Goal: Task Accomplishment & Management: Manage account settings

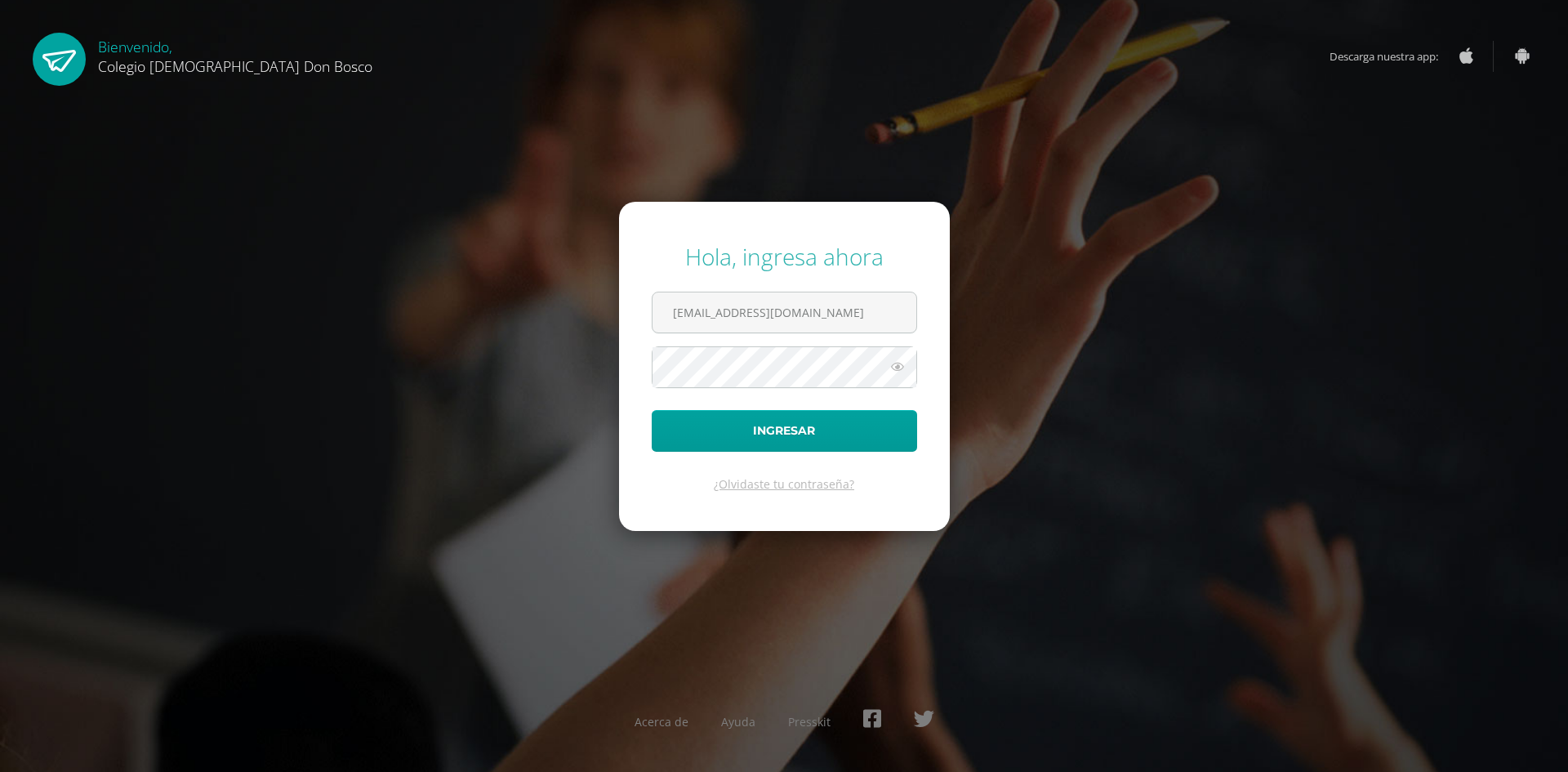
type input "[EMAIL_ADDRESS][DOMAIN_NAME]"
click at [652, 410] on button "Ingresar" at bounding box center [784, 431] width 266 height 42
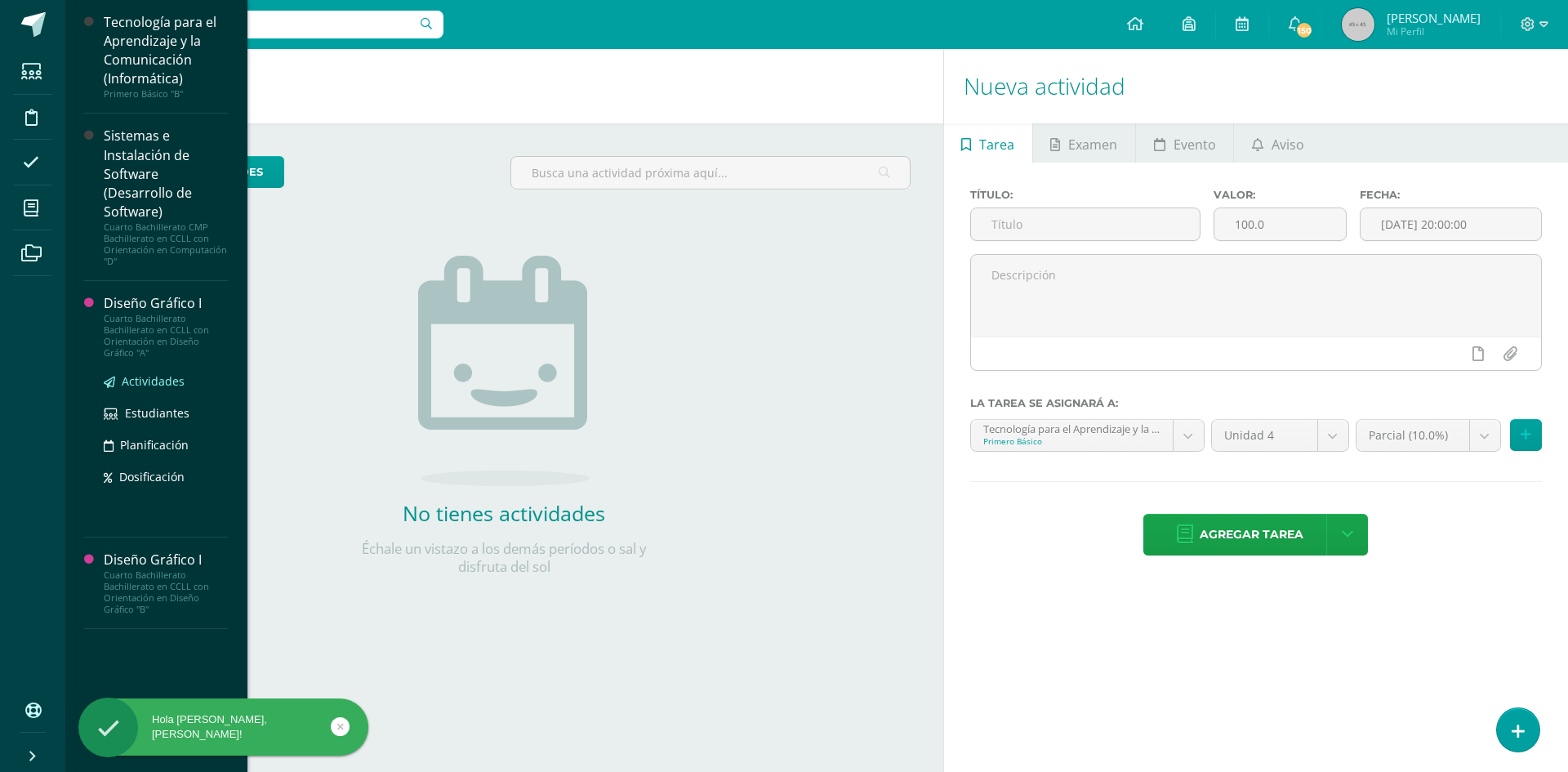
click at [151, 382] on span "Actividades" at bounding box center [153, 381] width 63 height 16
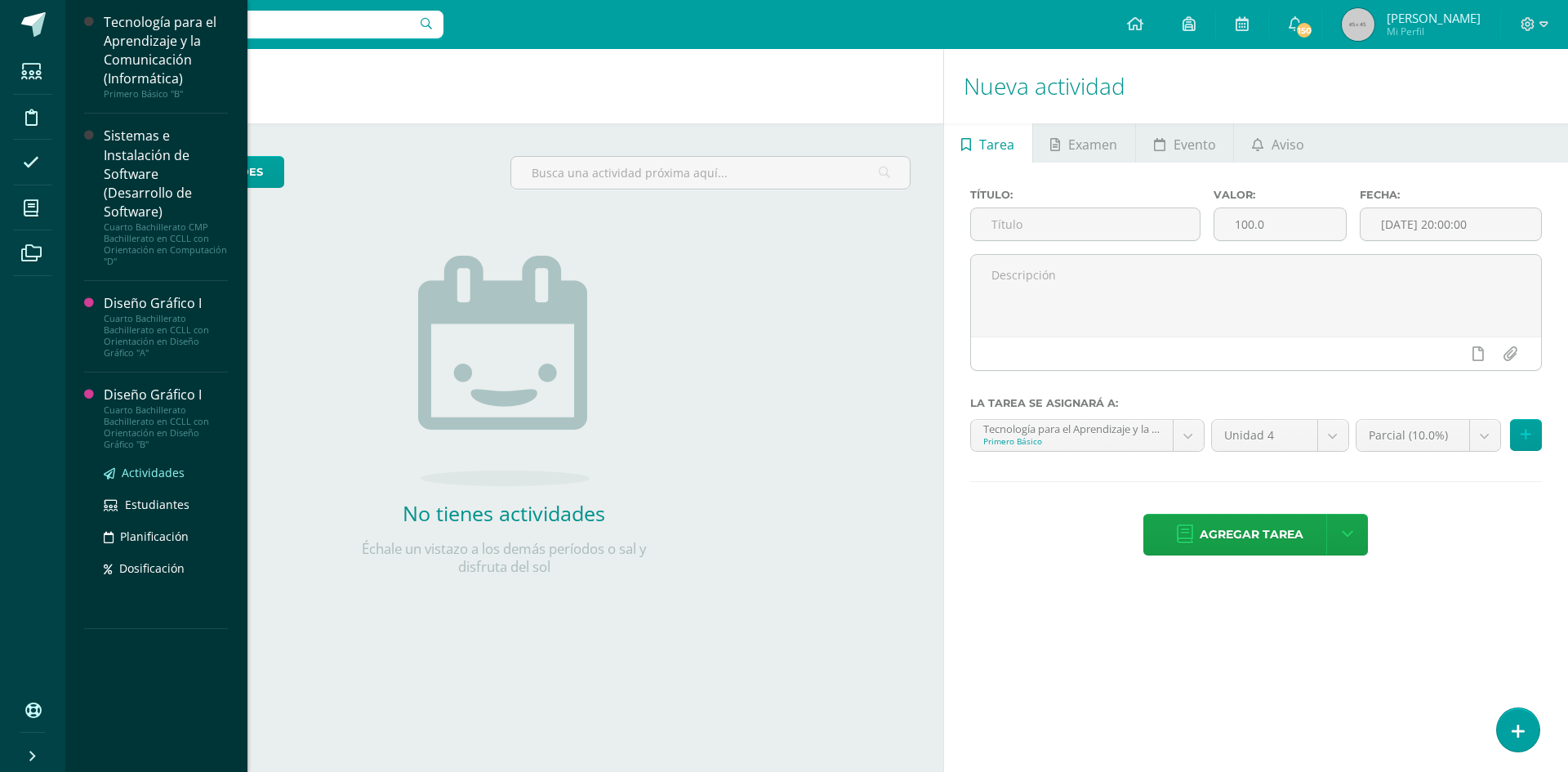
click at [163, 480] on span "Actividades" at bounding box center [153, 472] width 63 height 16
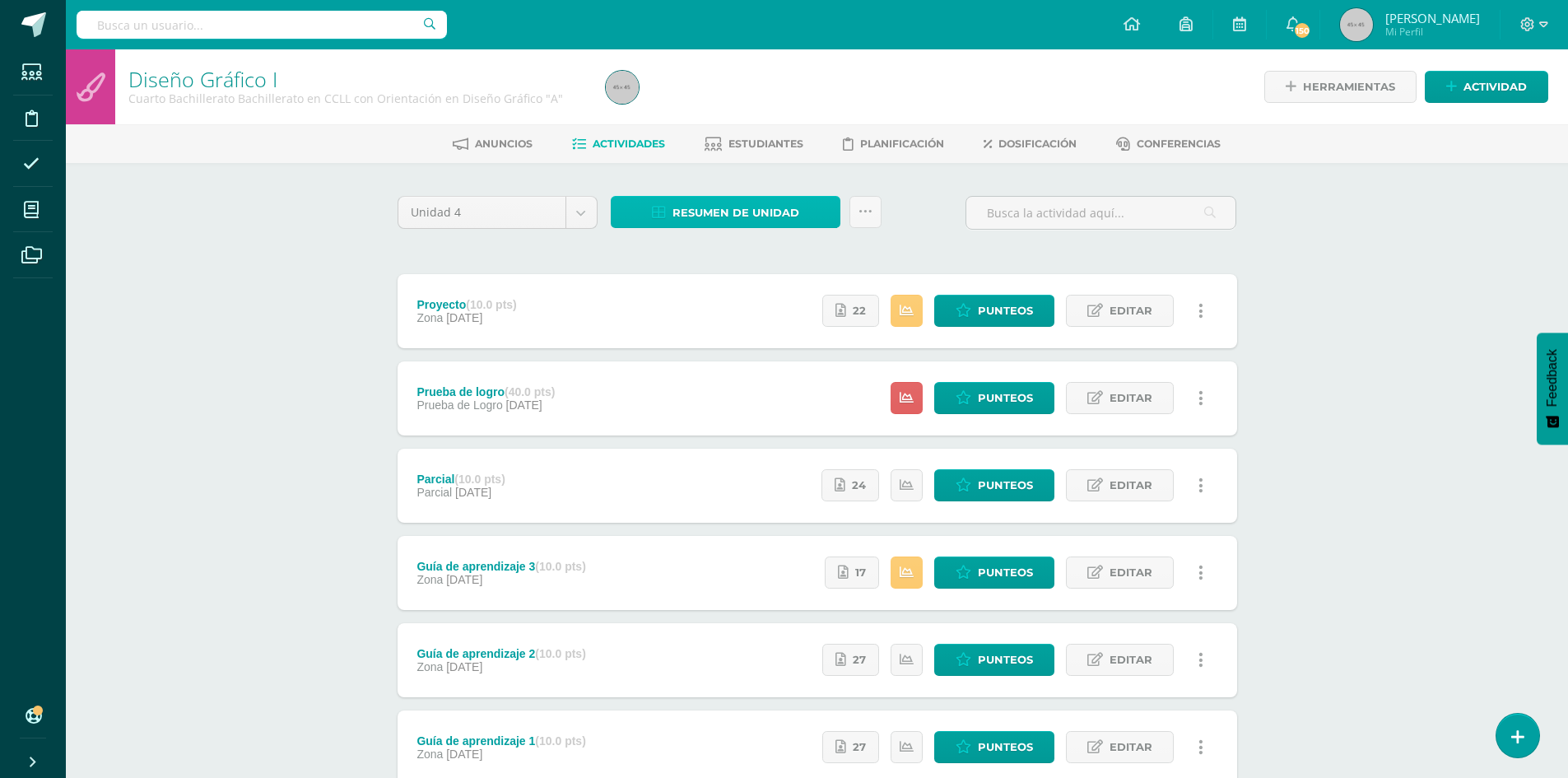
click at [800, 209] on link "Resumen de unidad" at bounding box center [726, 212] width 230 height 32
click at [755, 106] on link "Descargar como HTML" at bounding box center [725, 106] width 175 height 26
click at [700, 217] on span "Resumen de unidad" at bounding box center [736, 213] width 127 height 30
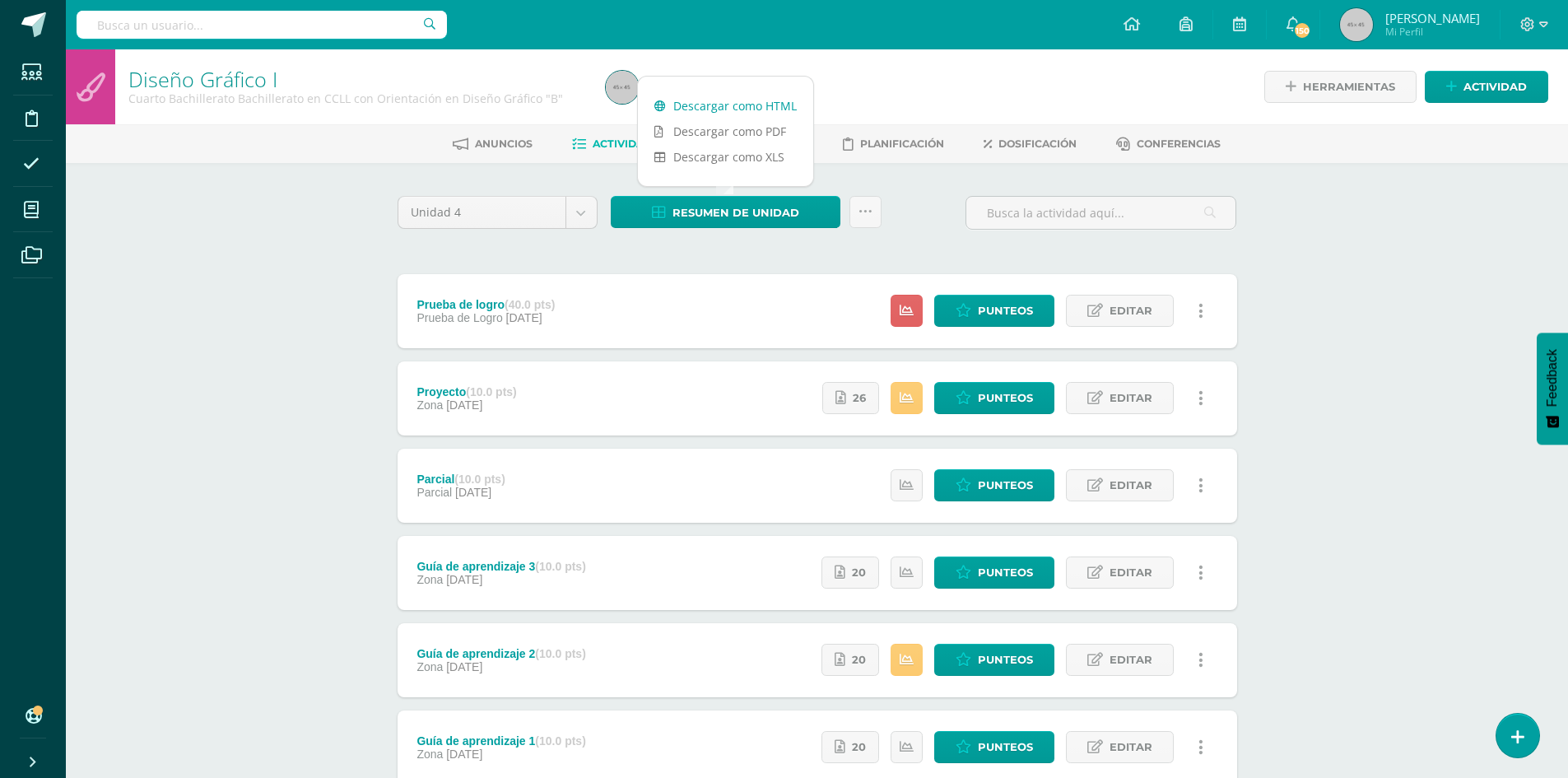
click at [721, 112] on link "Descargar como HTML" at bounding box center [725, 106] width 175 height 26
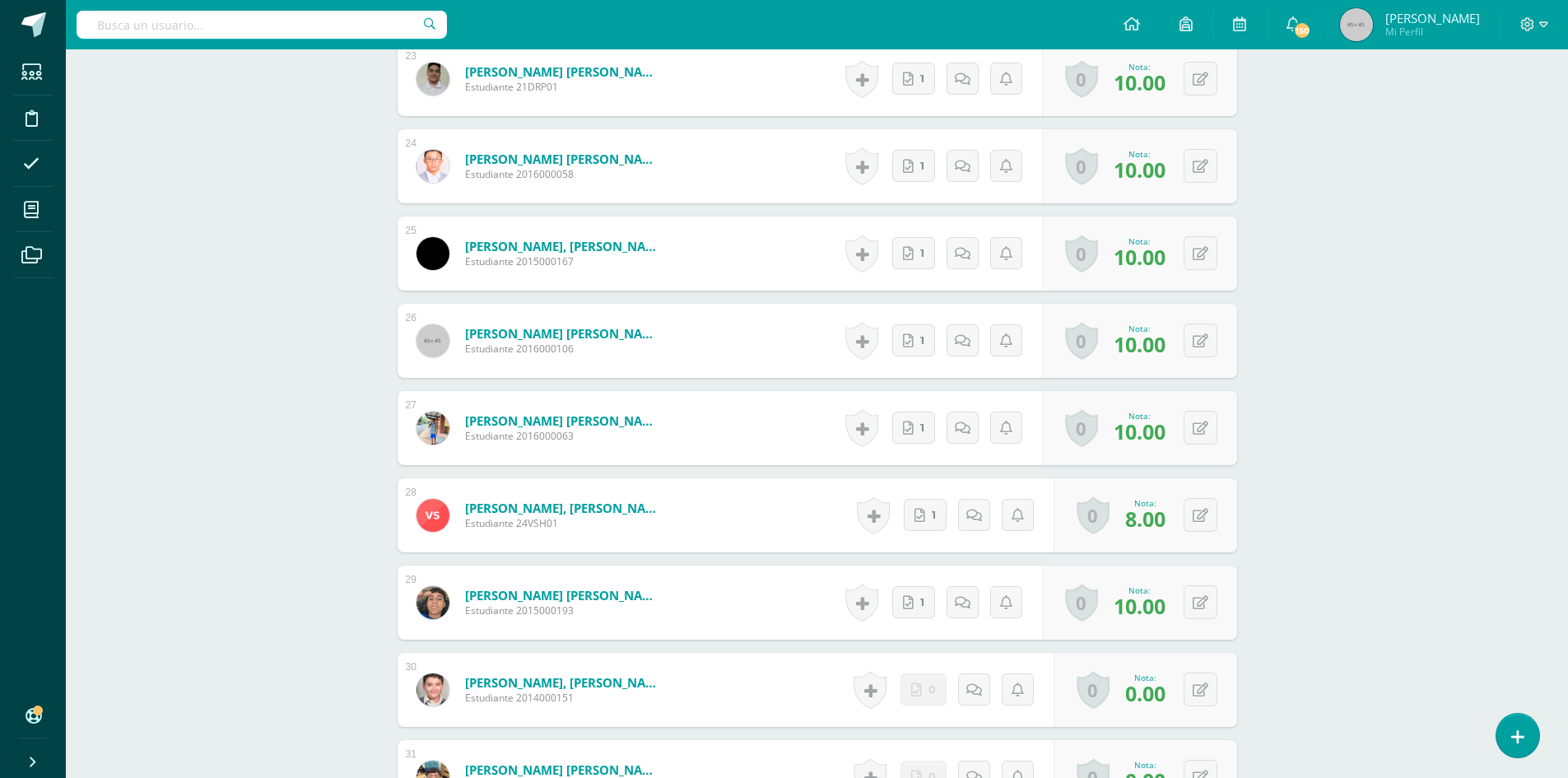
scroll to position [2755, 0]
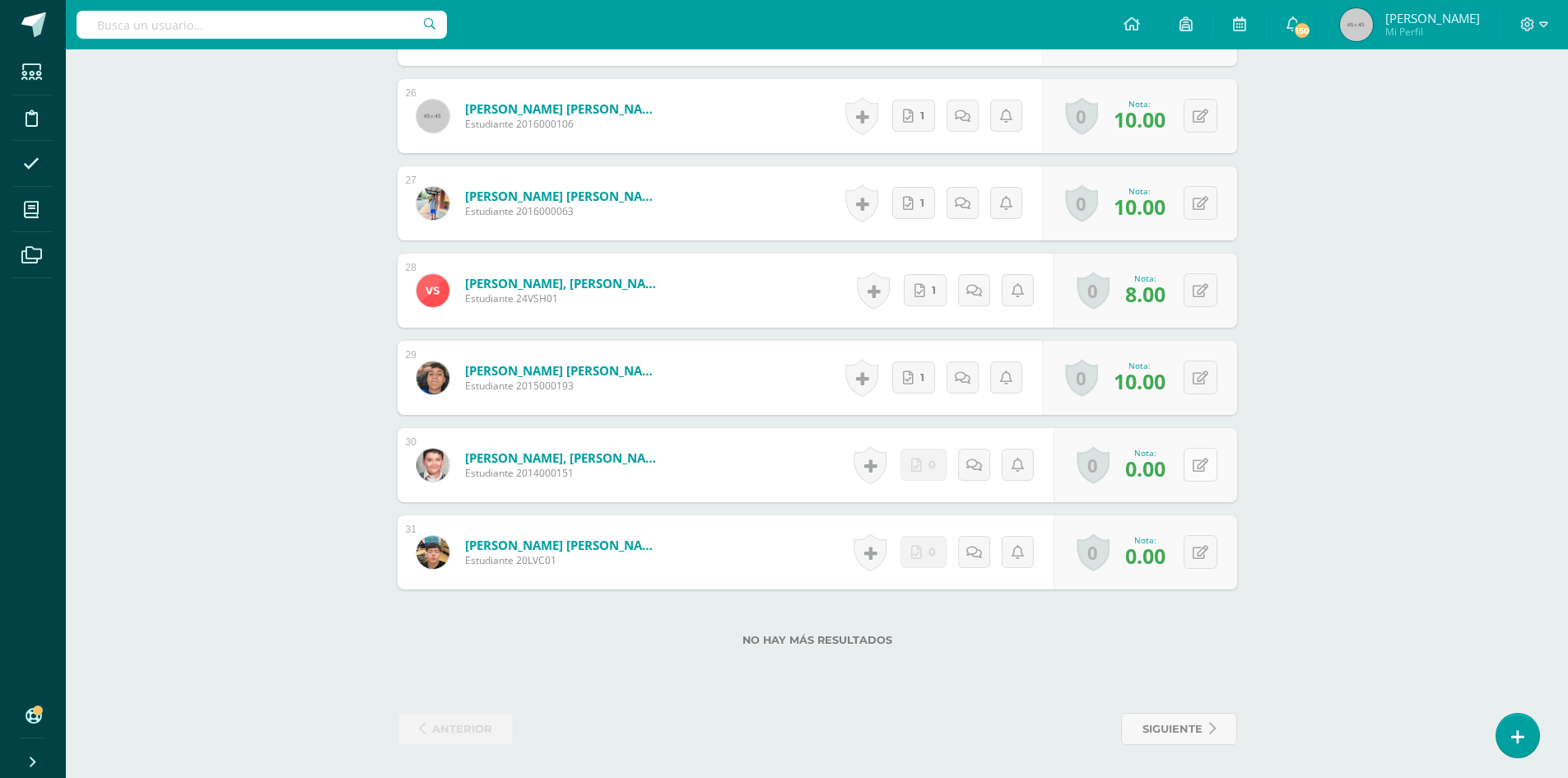
click at [1206, 456] on button at bounding box center [1200, 465] width 34 height 34
type input "8"
click at [1201, 557] on button at bounding box center [1212, 552] width 35 height 35
click at [1156, 570] on link at bounding box center [1168, 558] width 33 height 33
click at [1204, 551] on icon at bounding box center [1211, 552] width 17 height 14
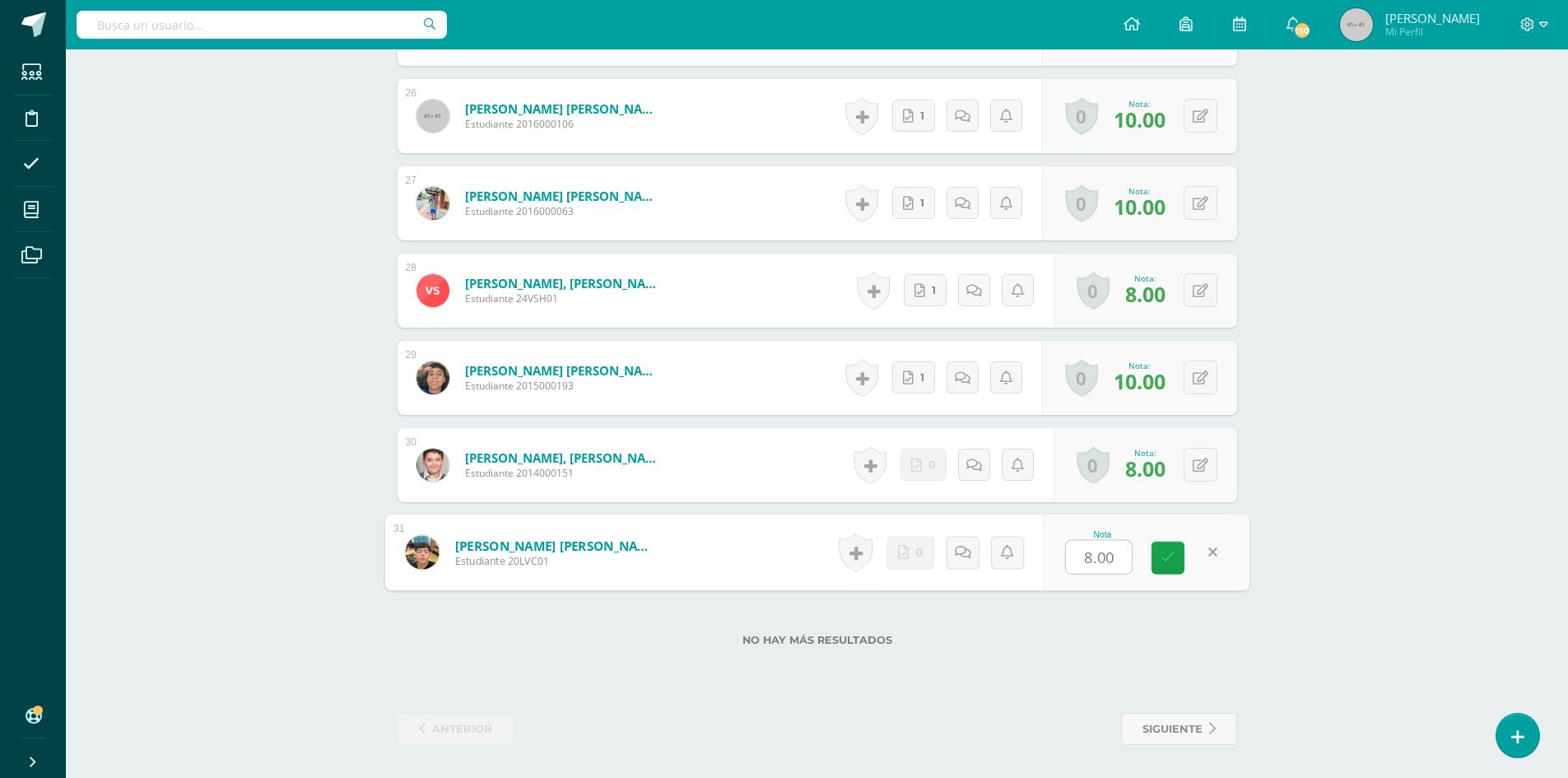
type input "5"
click at [1160, 567] on link at bounding box center [1168, 558] width 33 height 33
click at [1204, 471] on icon at bounding box center [1200, 465] width 16 height 14
type input "5"
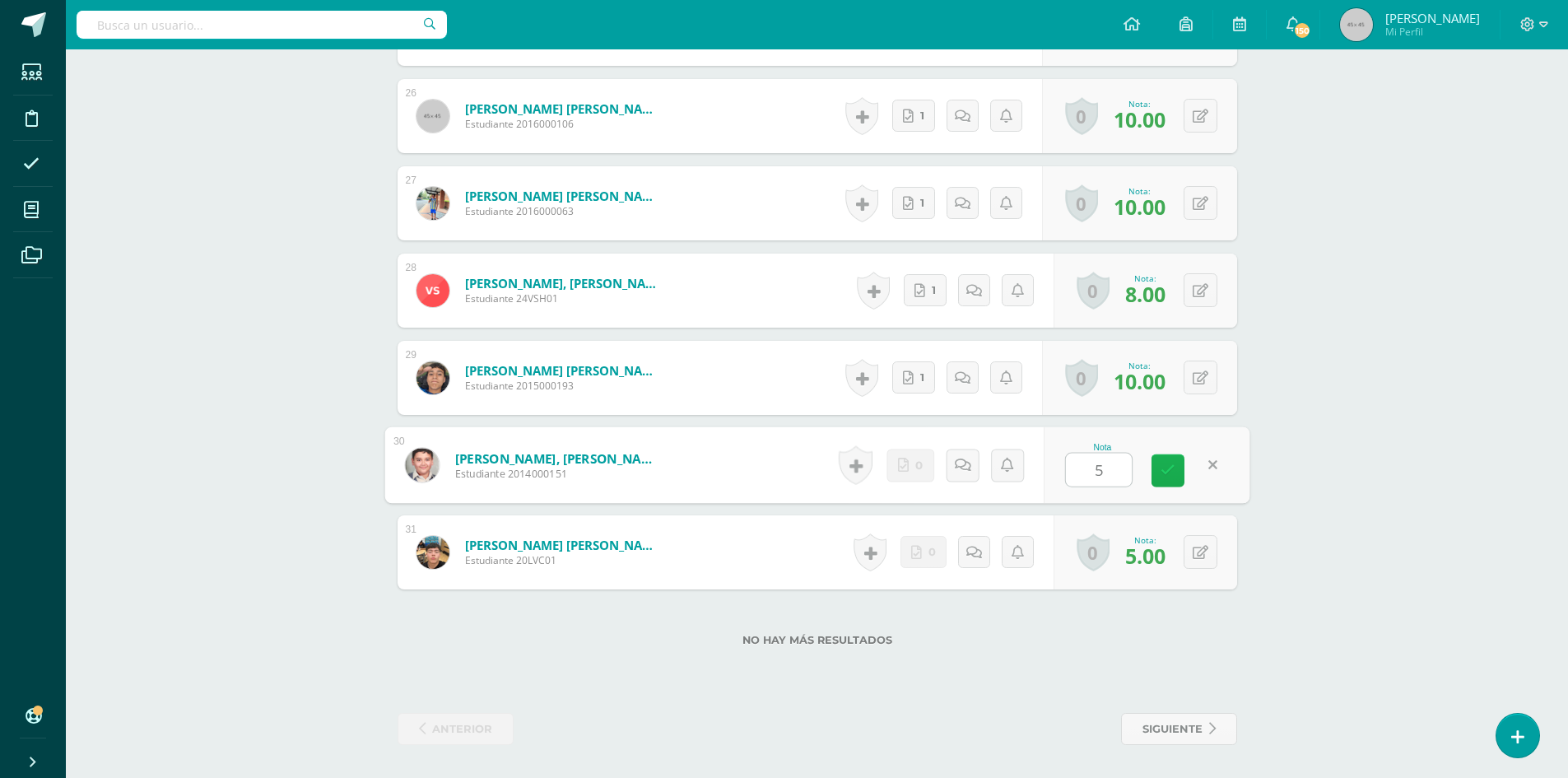
click at [1172, 471] on icon at bounding box center [1168, 470] width 15 height 14
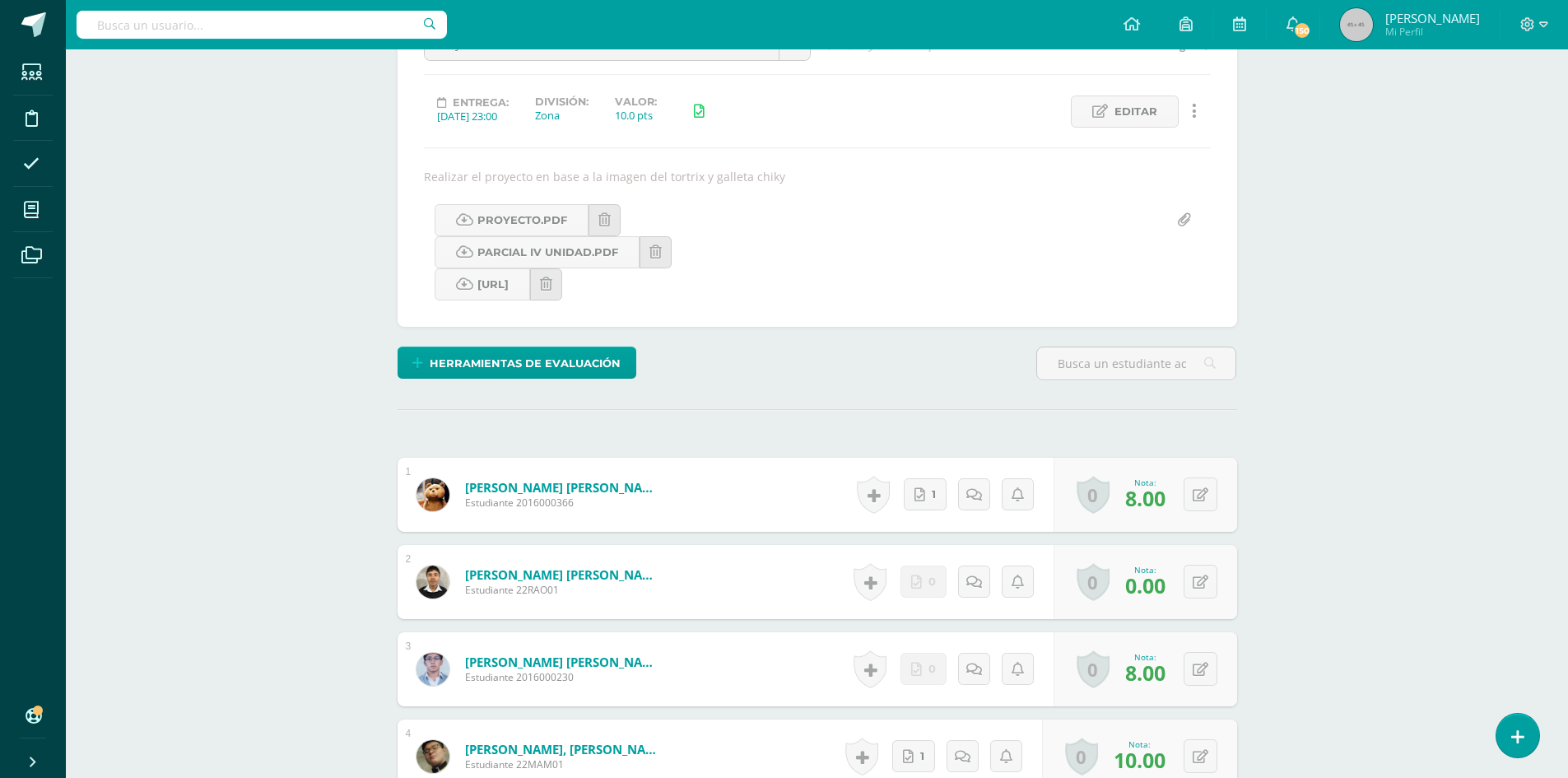
scroll to position [0, 0]
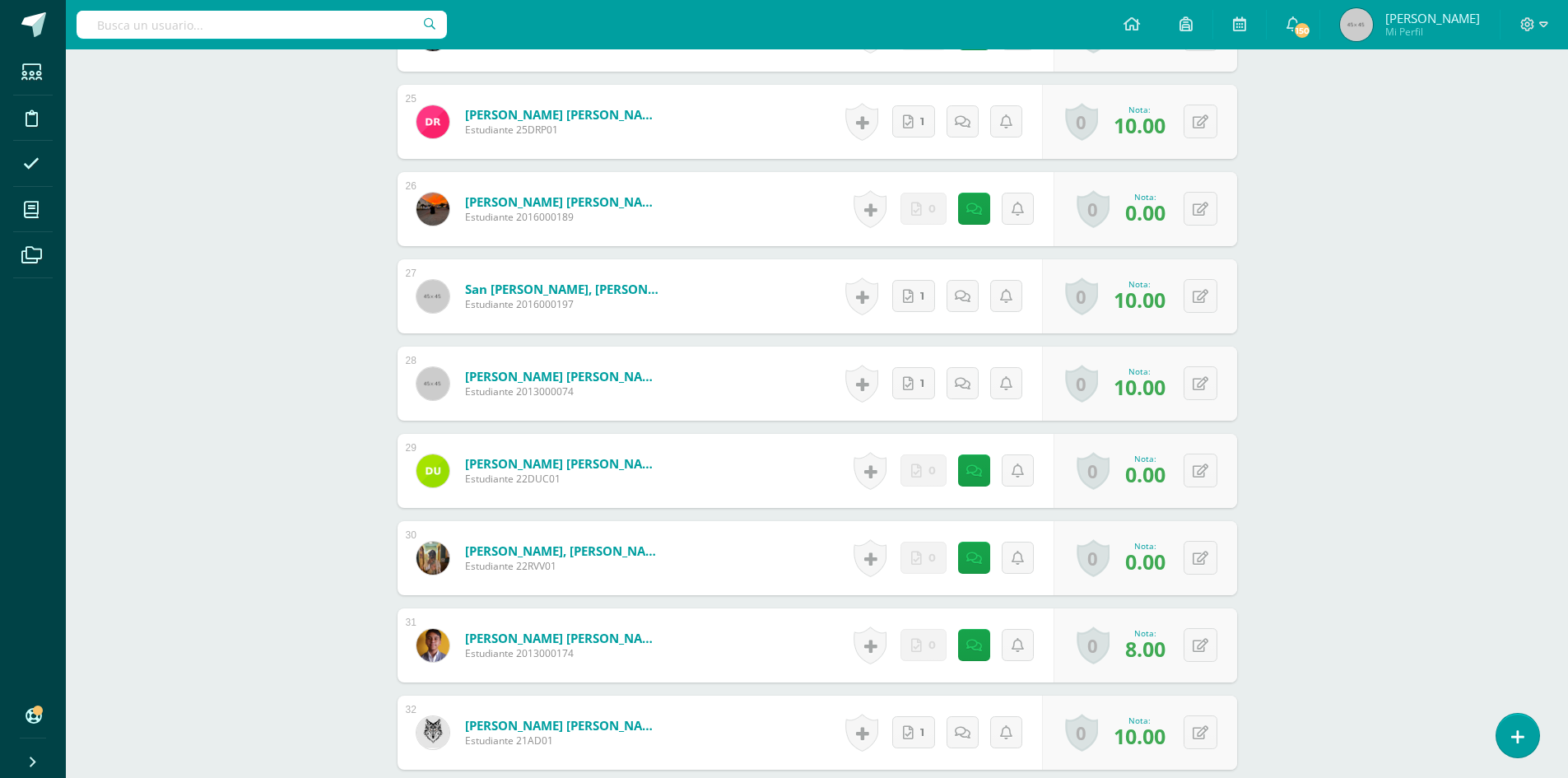
scroll to position [2865, 0]
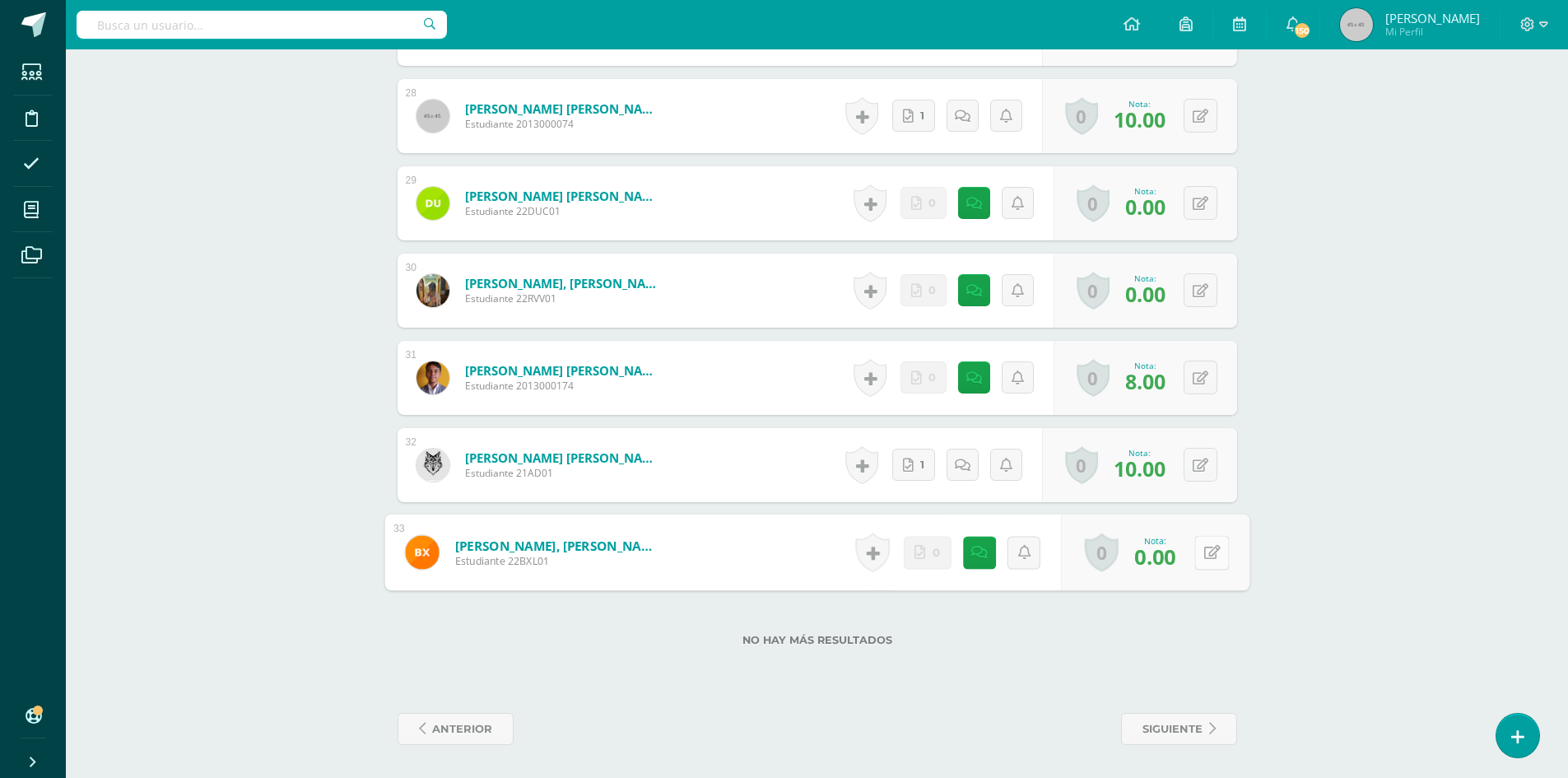
click at [1194, 554] on button at bounding box center [1212, 552] width 35 height 35
click at [1164, 553] on icon at bounding box center [1168, 557] width 15 height 14
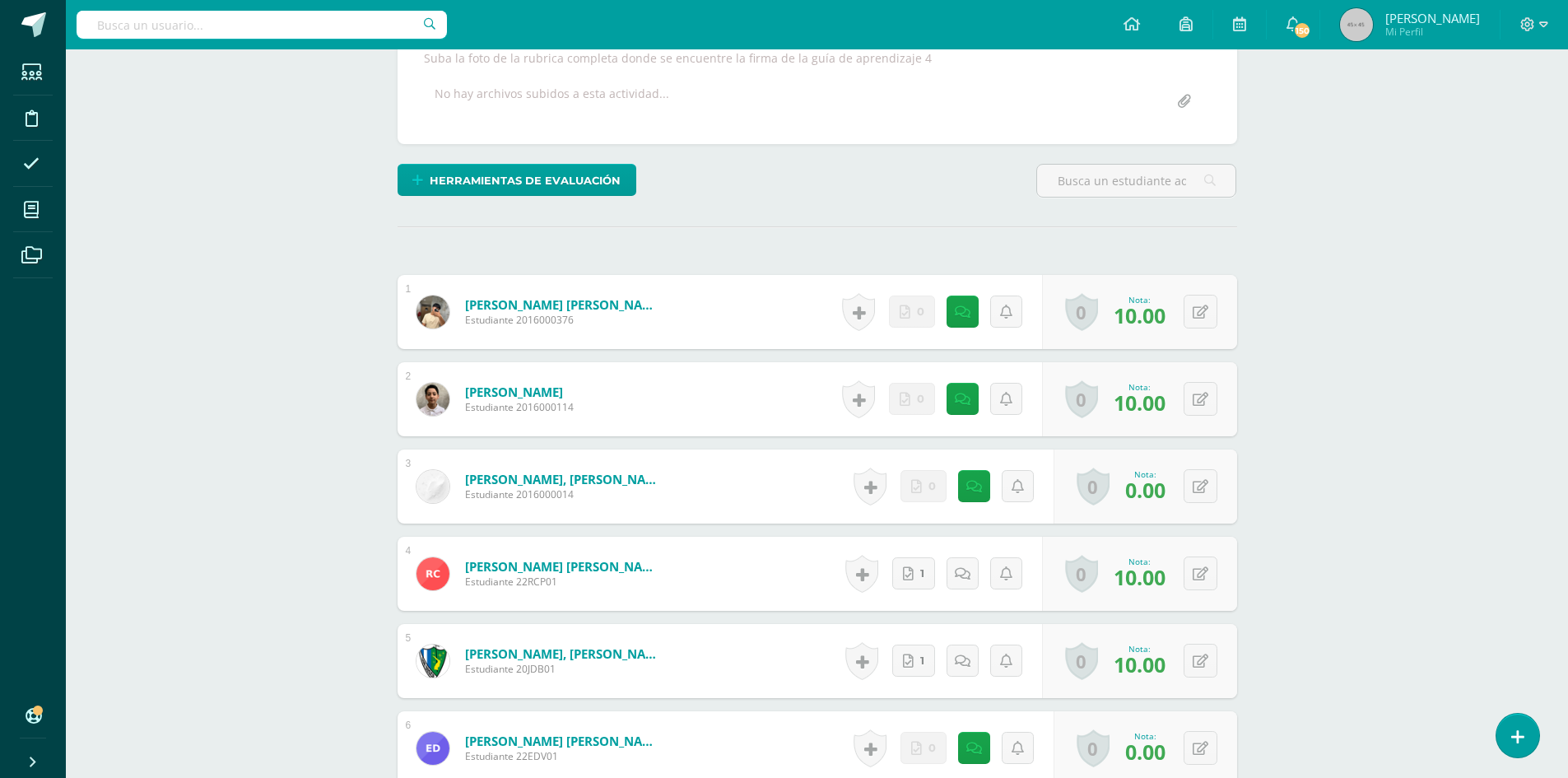
scroll to position [0, 0]
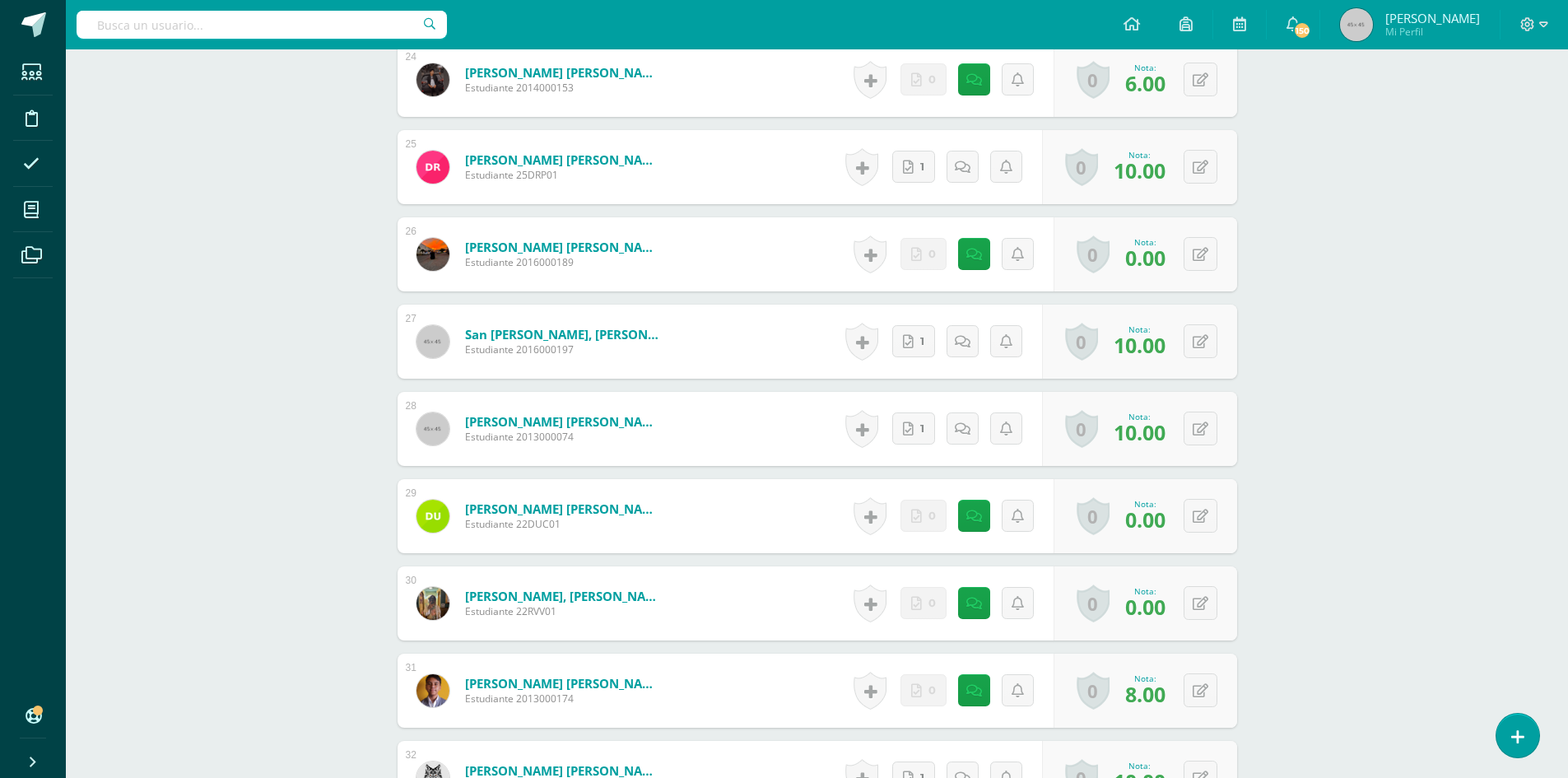
scroll to position [2865, 0]
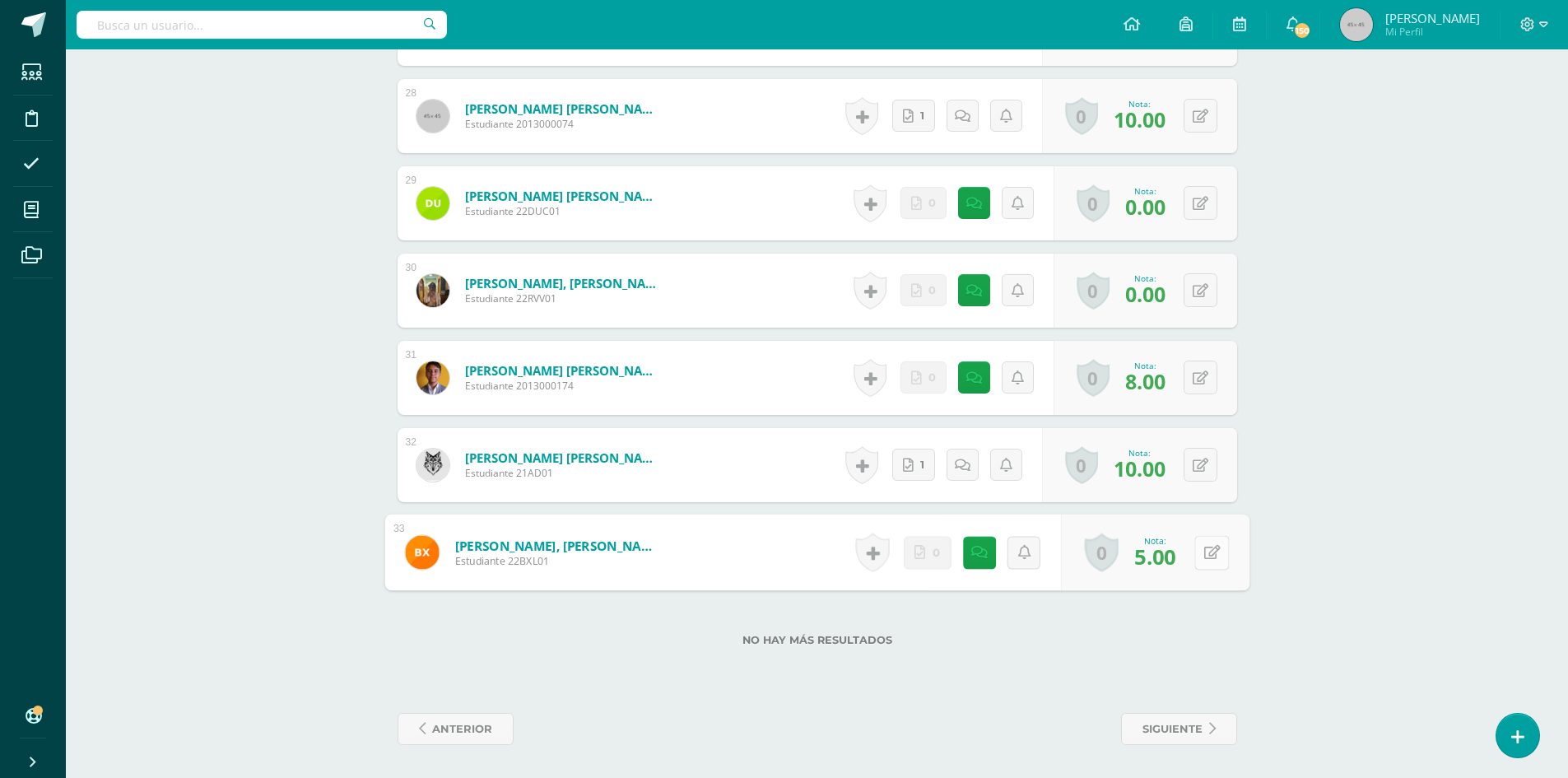
click at [1203, 554] on icon at bounding box center [1211, 552] width 17 height 14
click at [1179, 560] on link at bounding box center [1168, 558] width 33 height 33
click at [1195, 554] on button at bounding box center [1212, 552] width 35 height 35
type input "5"
click at [1164, 557] on icon at bounding box center [1168, 557] width 15 height 14
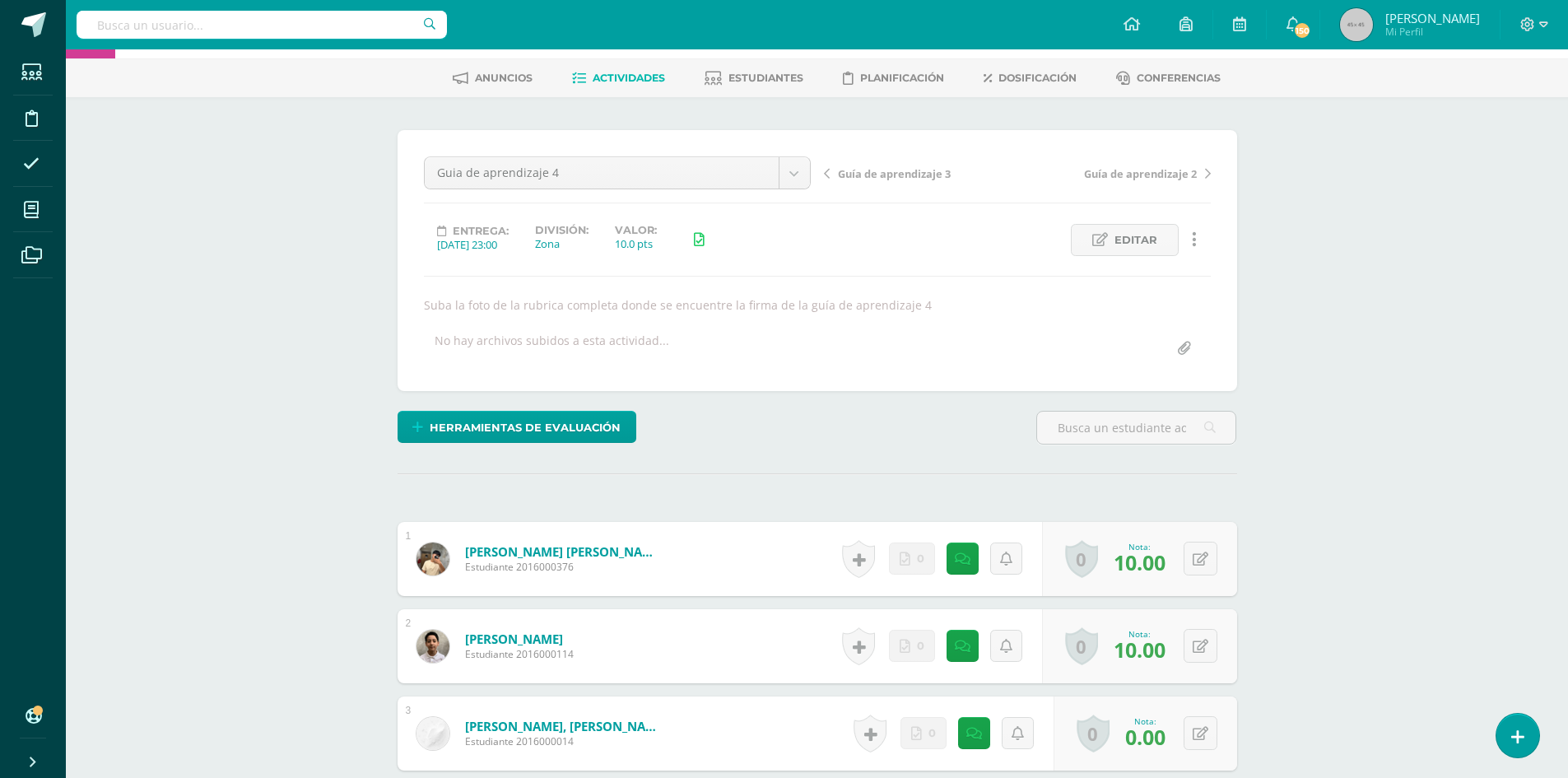
scroll to position [0, 0]
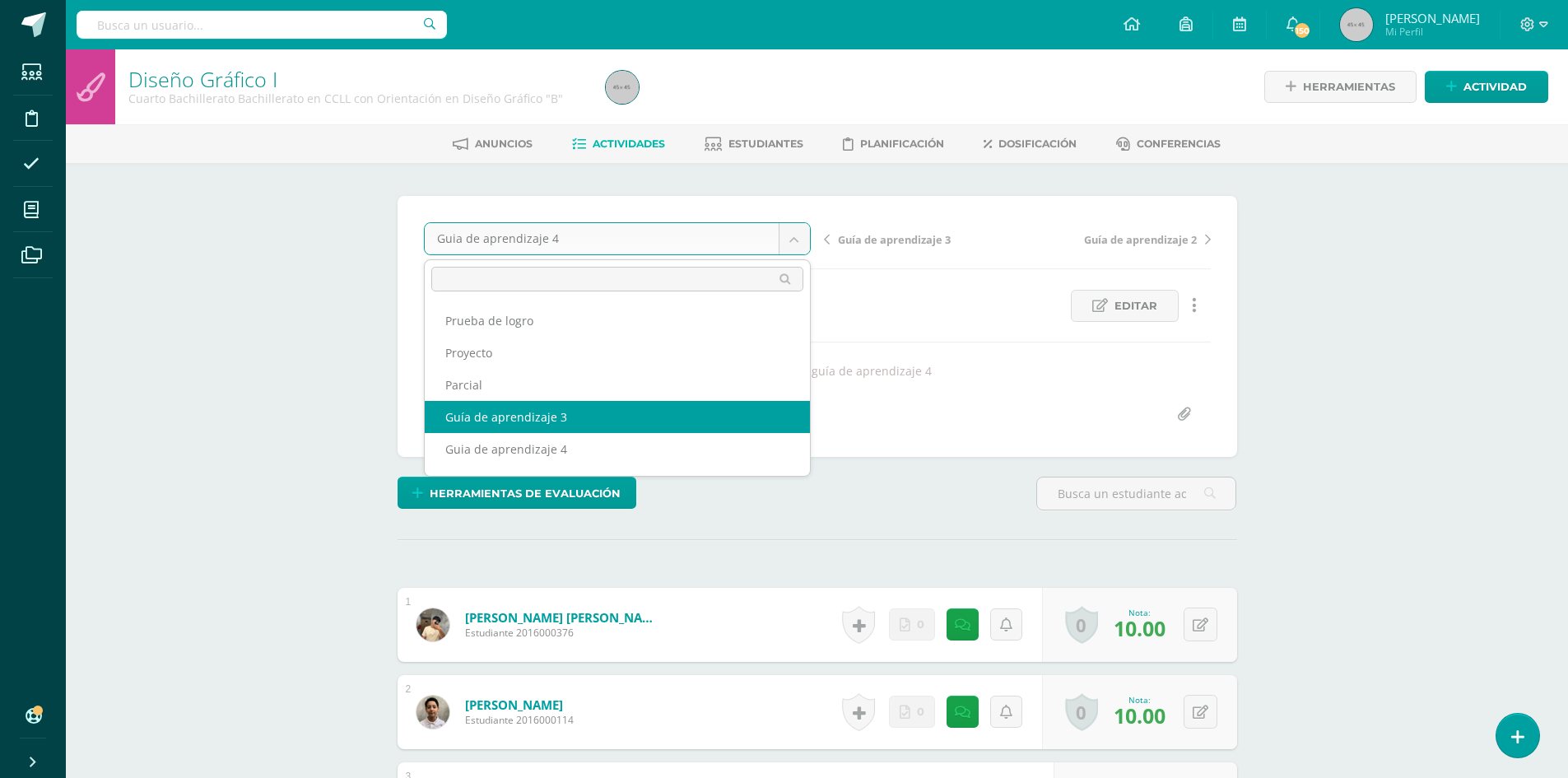
select select "/dashboard/teacher/grade-activity/180111/"
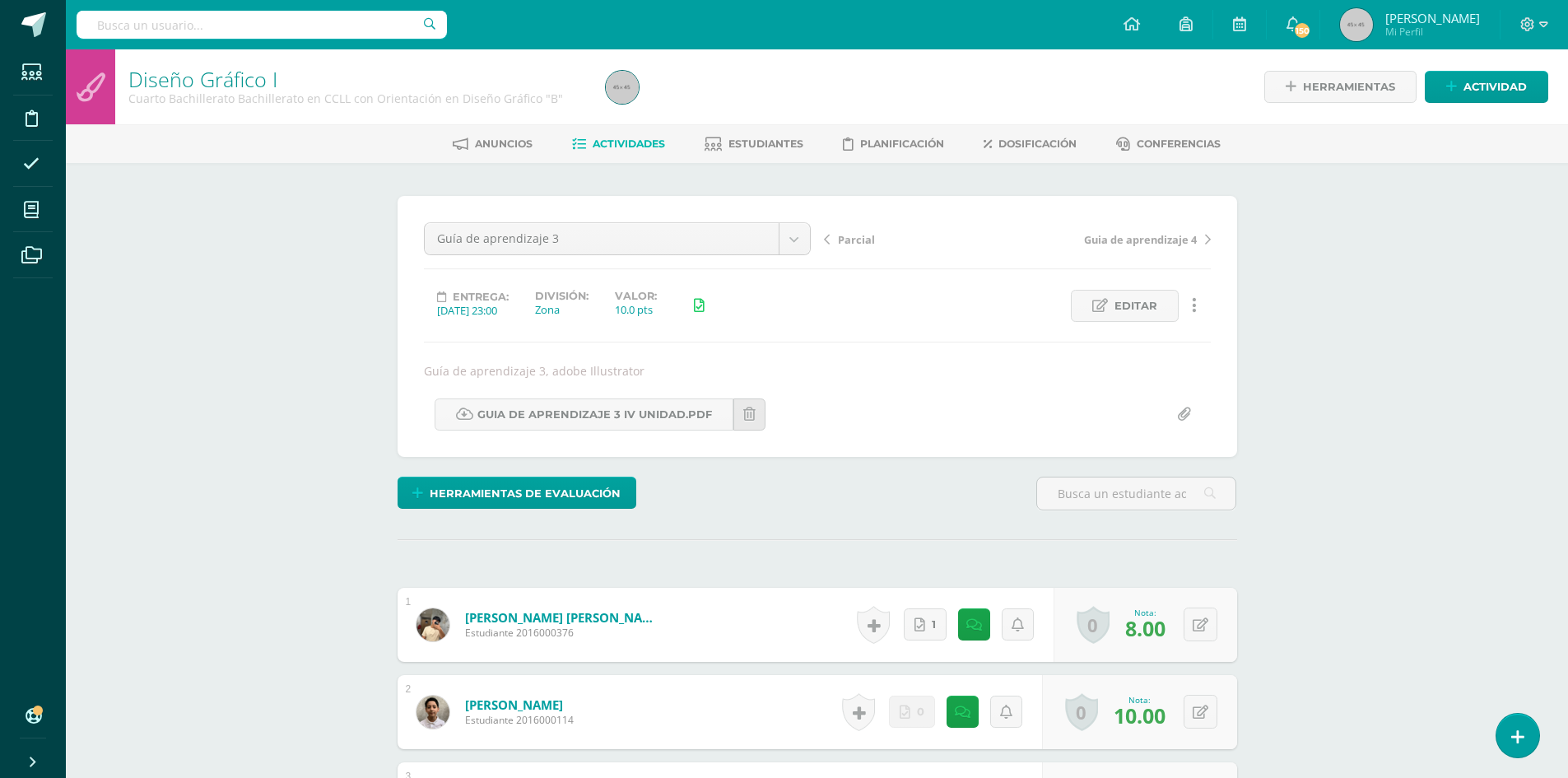
click at [688, 220] on div "Guía de aprendizaje 3 Prueba de logro Proyecto Parcial Guía de aprendizaje 3 Gu…" at bounding box center [817, 326] width 839 height 261
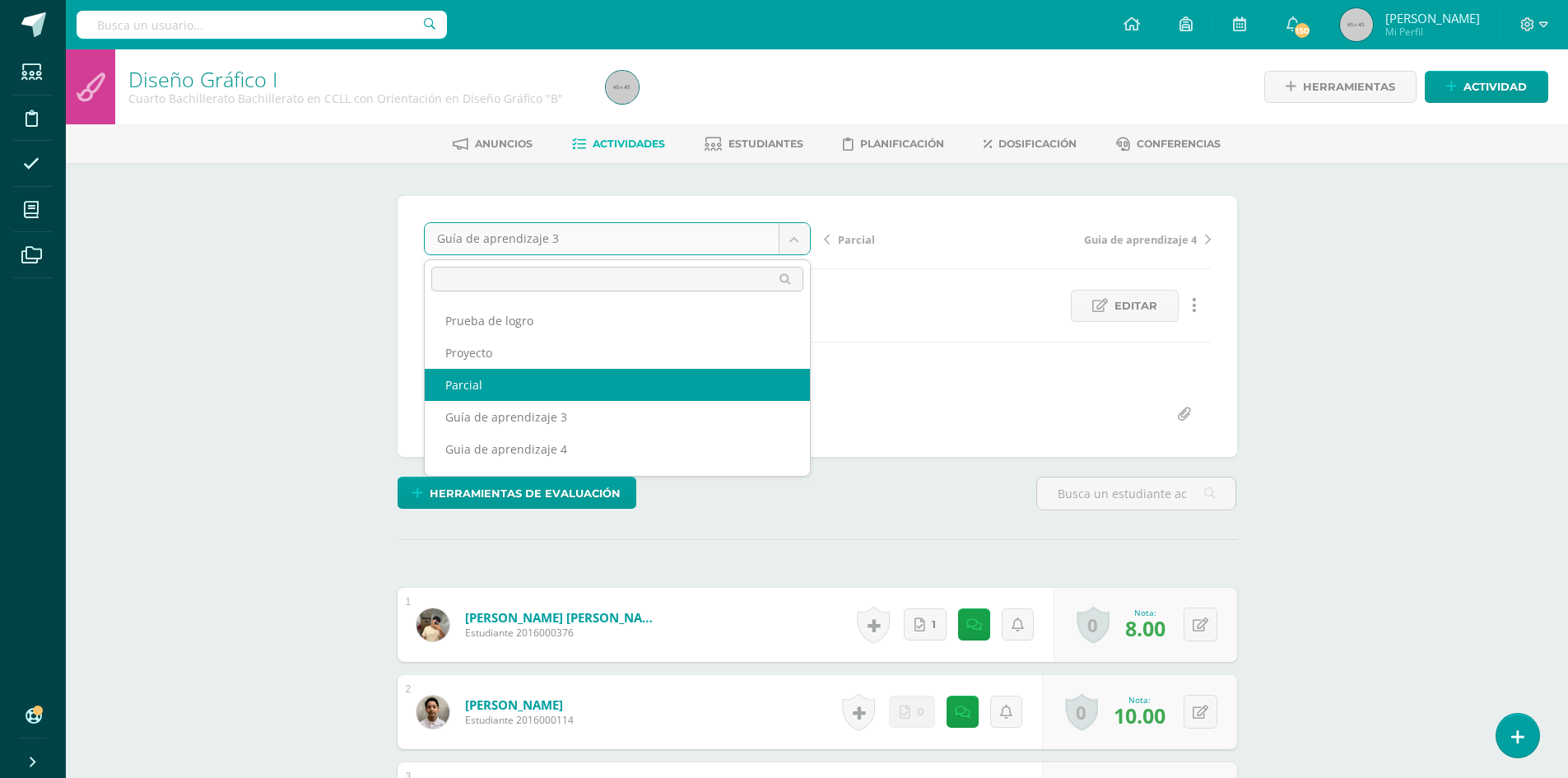
scroll to position [60, 0]
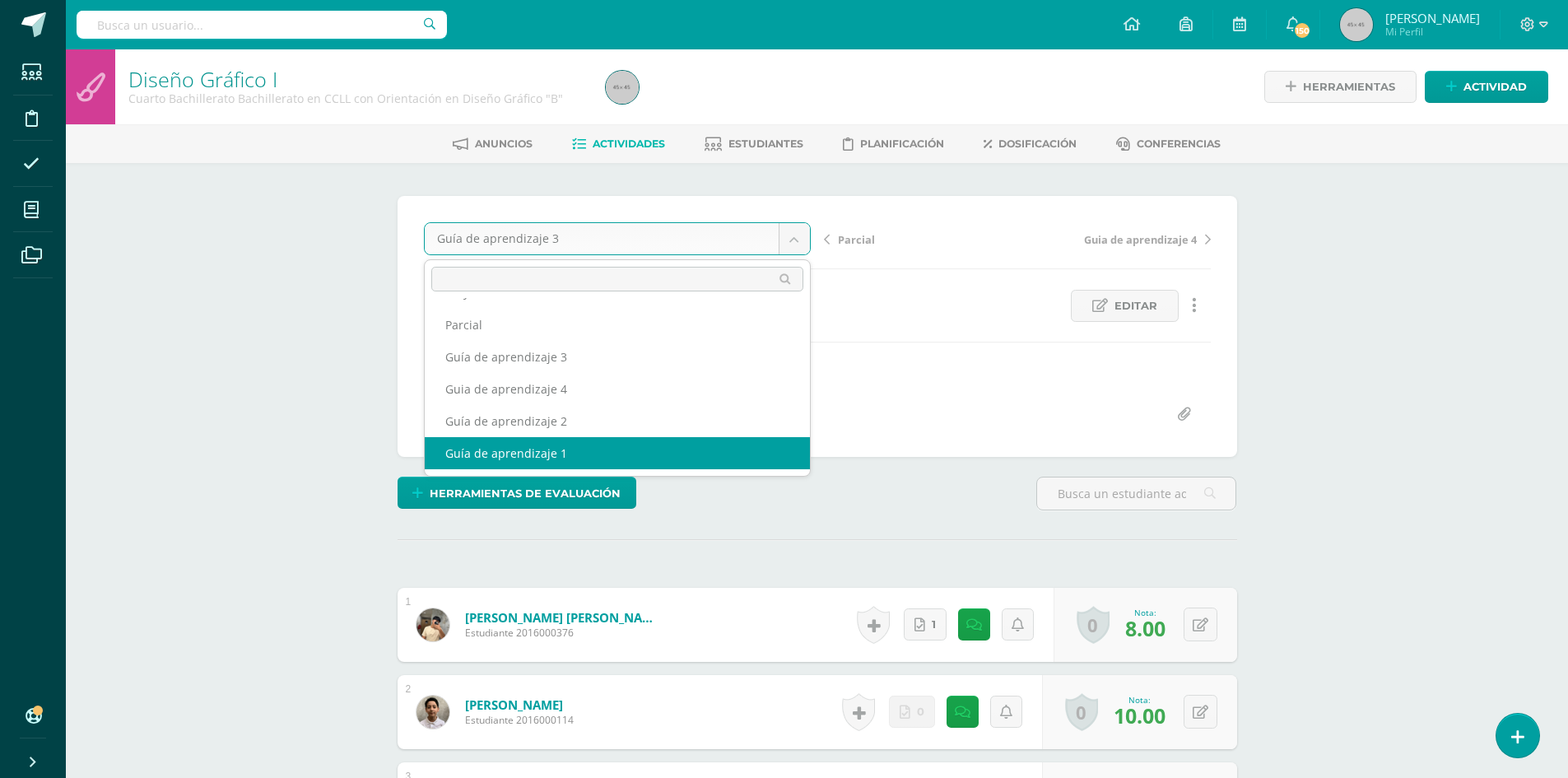
select select "/dashboard/teacher/grade-activity/179547/"
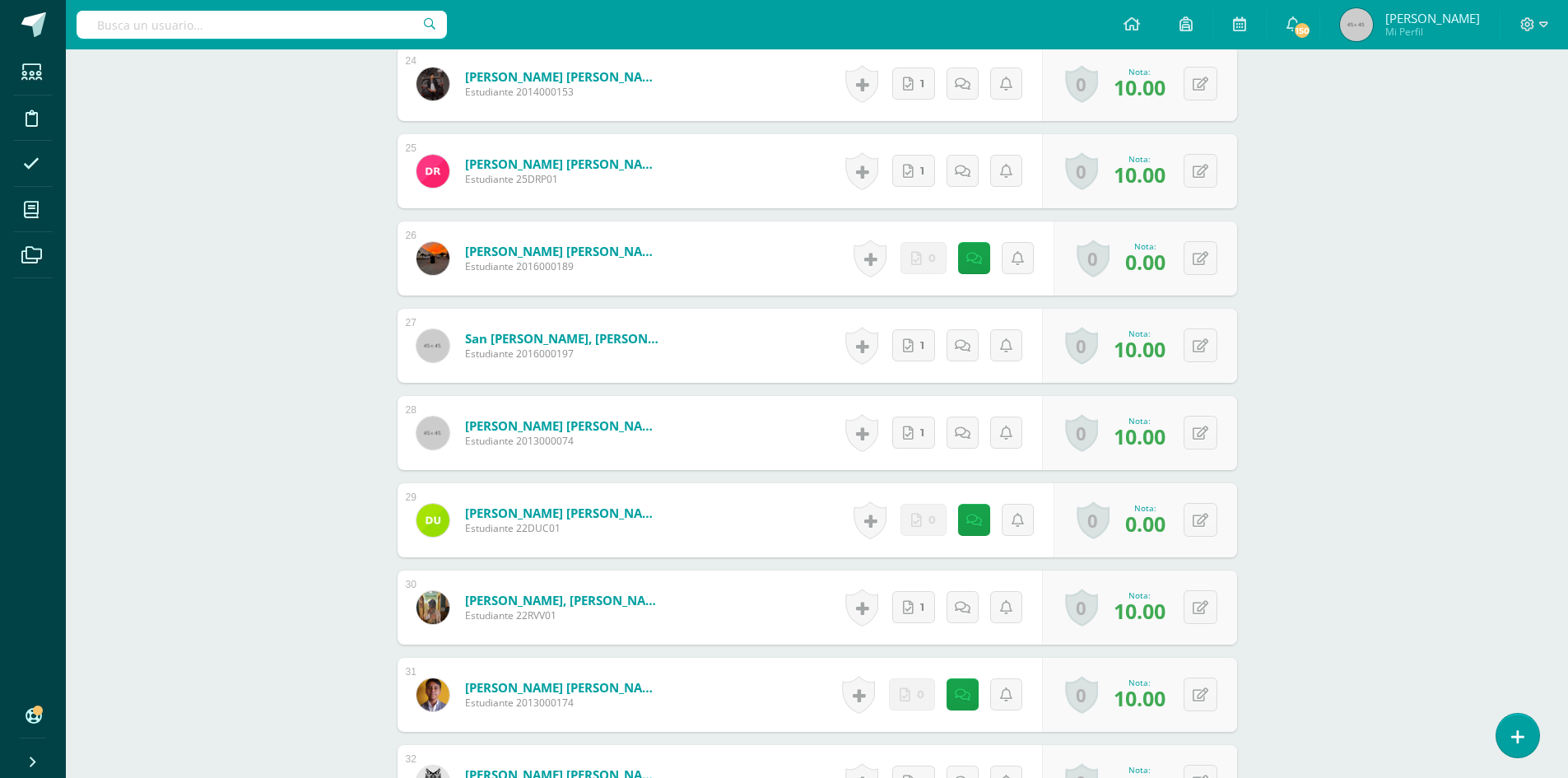
scroll to position [2865, 0]
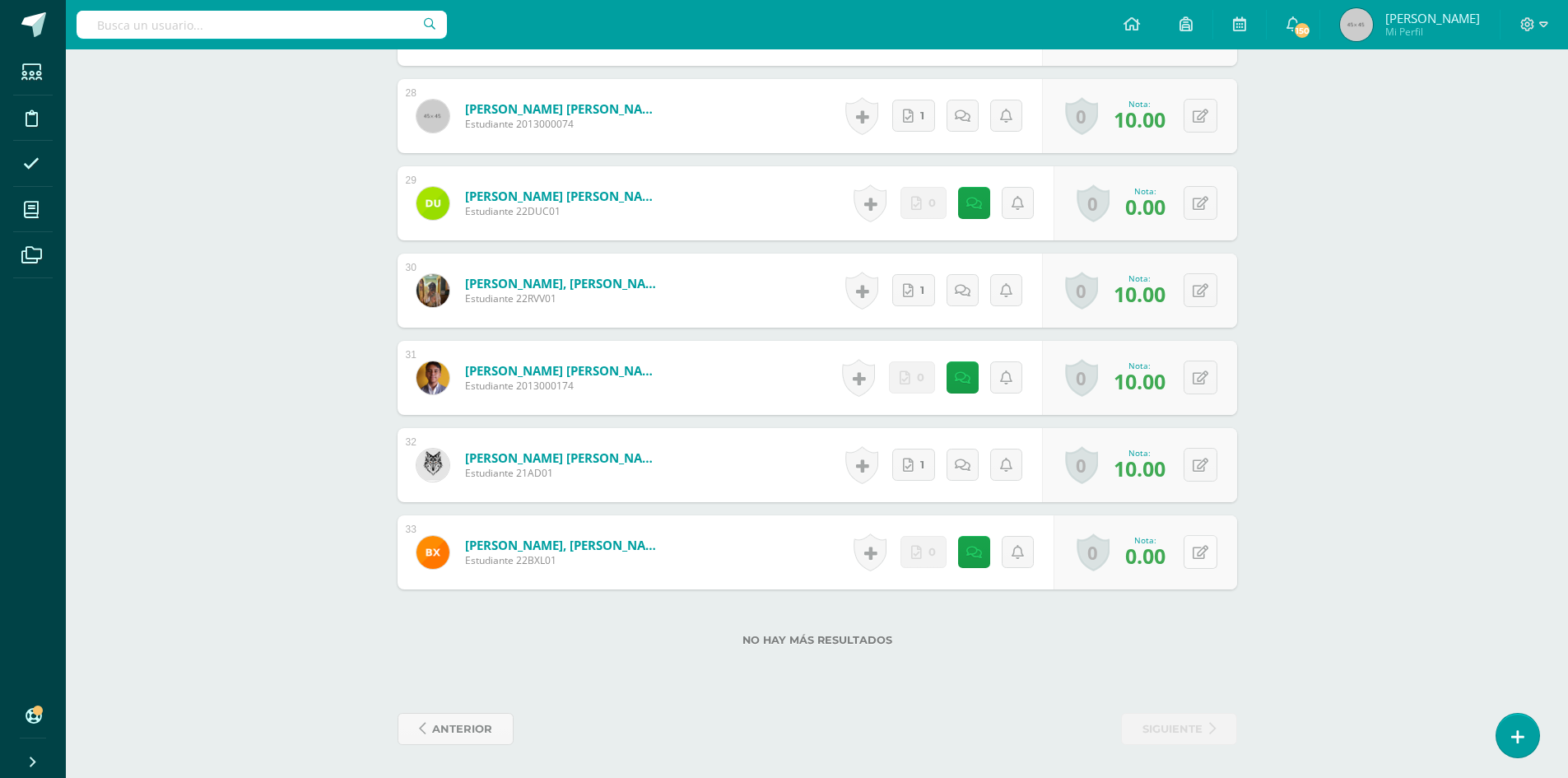
click at [1202, 568] on button at bounding box center [1200, 552] width 34 height 34
type input "5"
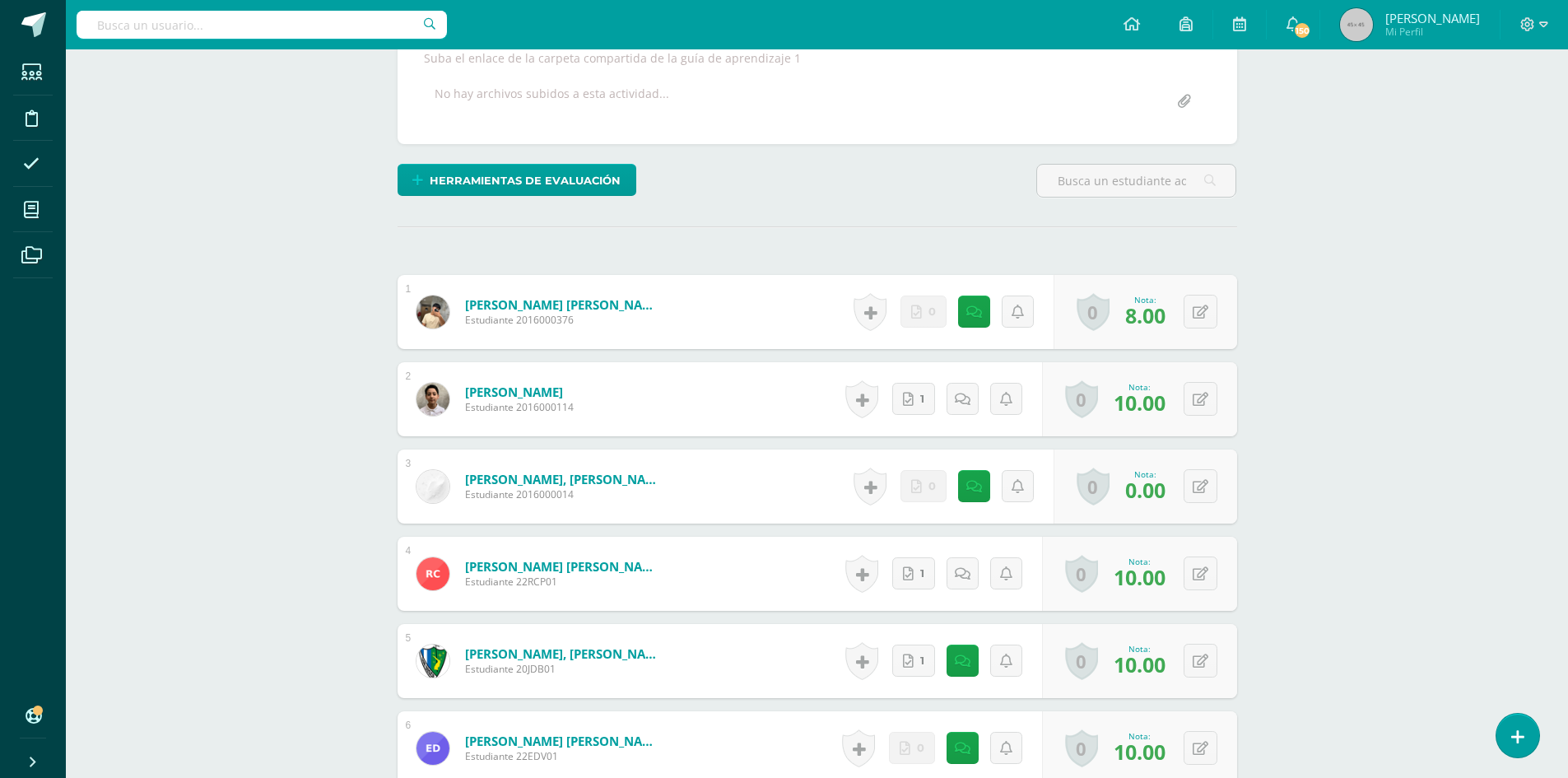
scroll to position [0, 0]
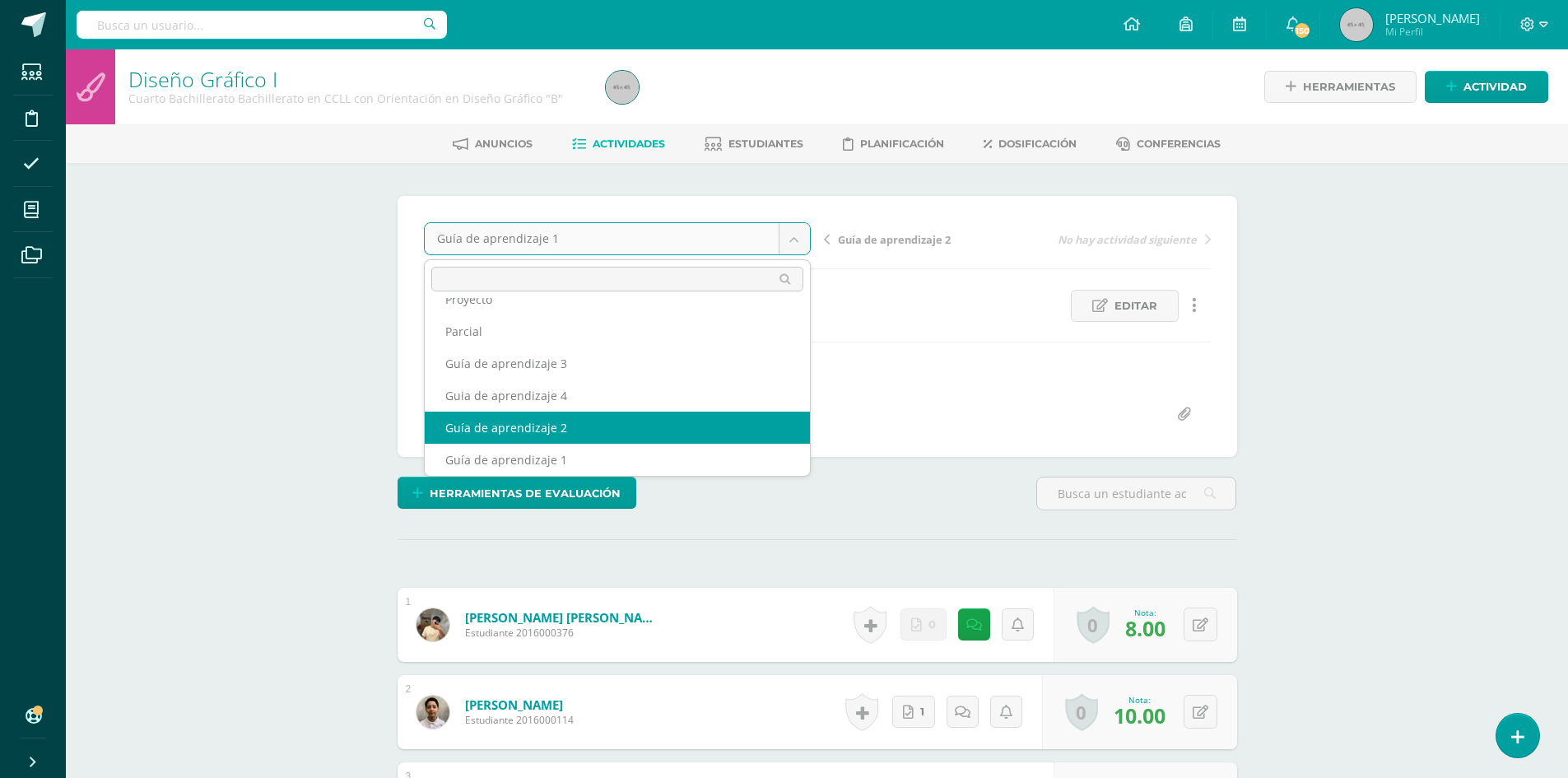
select select "/dashboard/teacher/grade-activity/179549/"
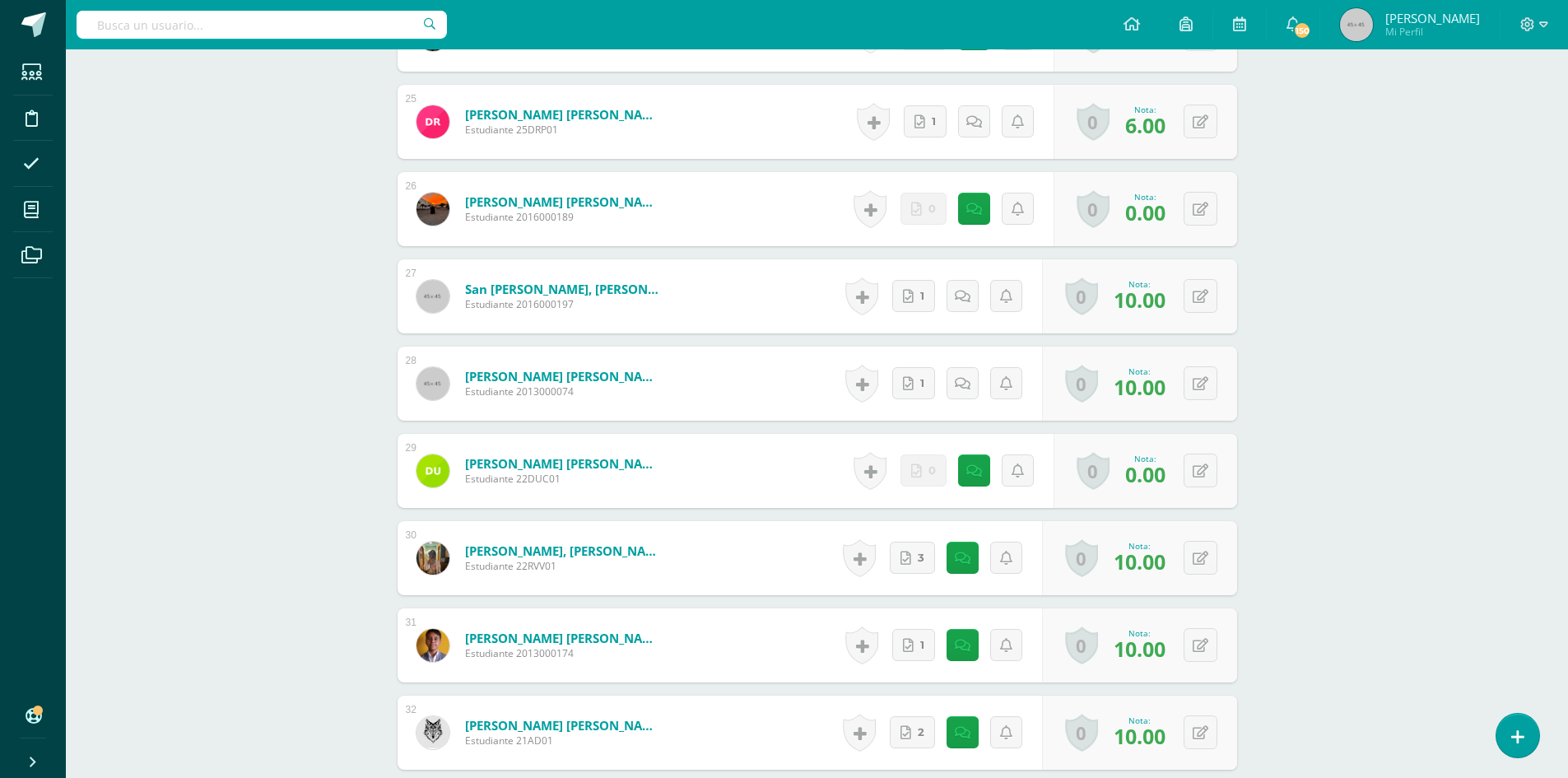
scroll to position [2865, 0]
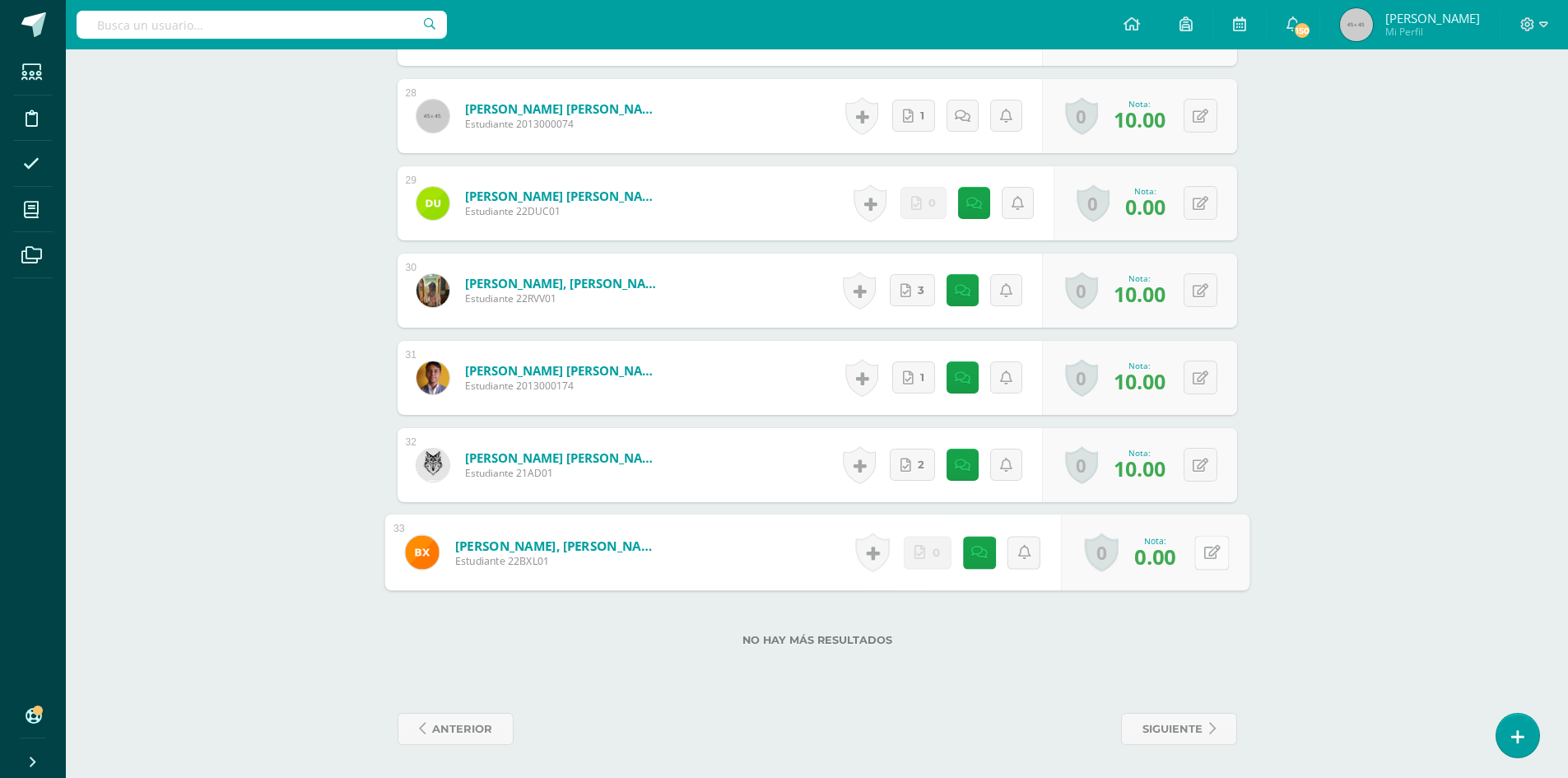
click at [1207, 556] on button at bounding box center [1212, 552] width 35 height 35
type input "5"
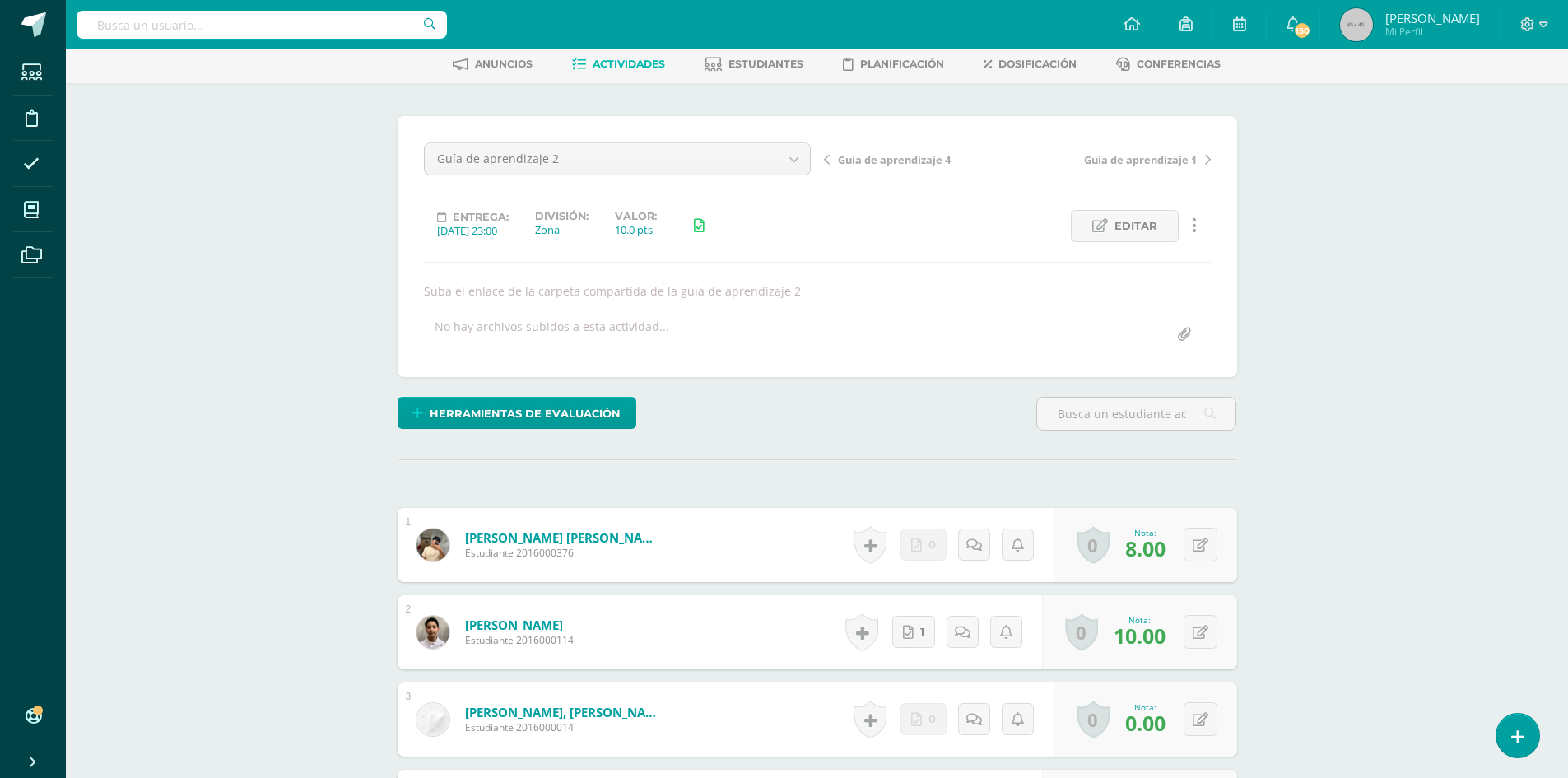
scroll to position [0, 0]
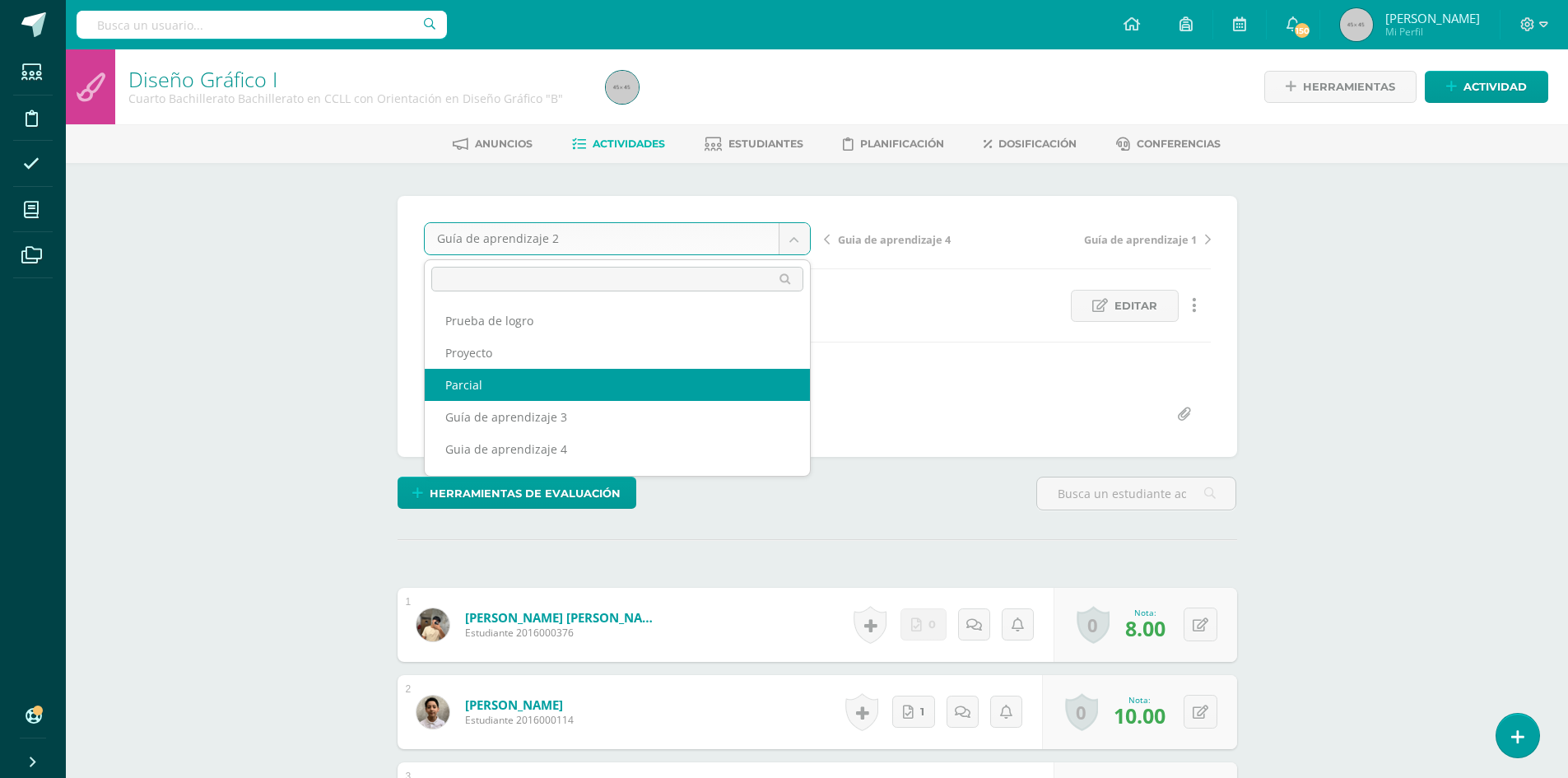
select select "/dashboard/teacher/grade-activity/180362/"
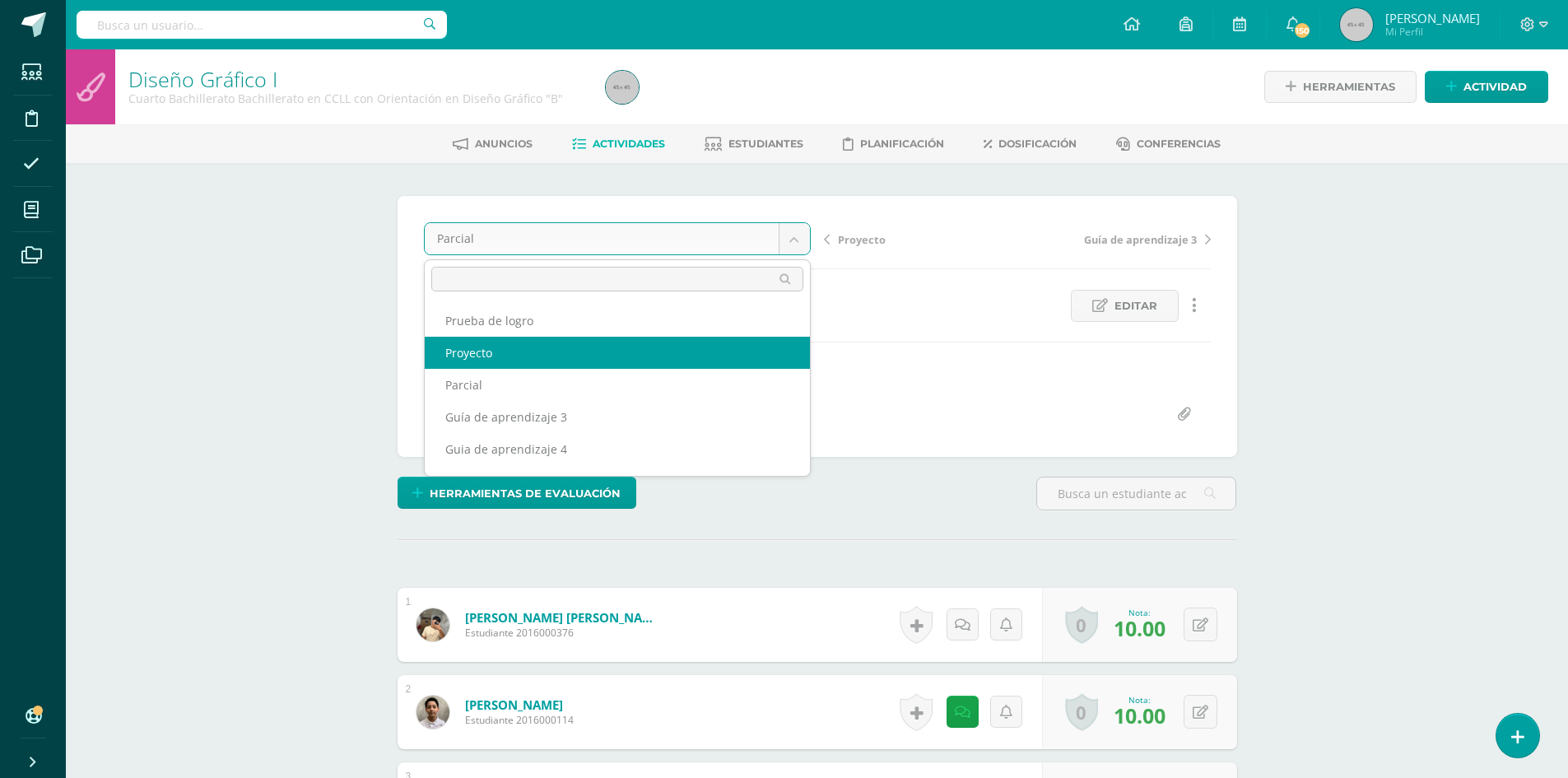
select select "/dashboard/teacher/grade-activity/180703/"
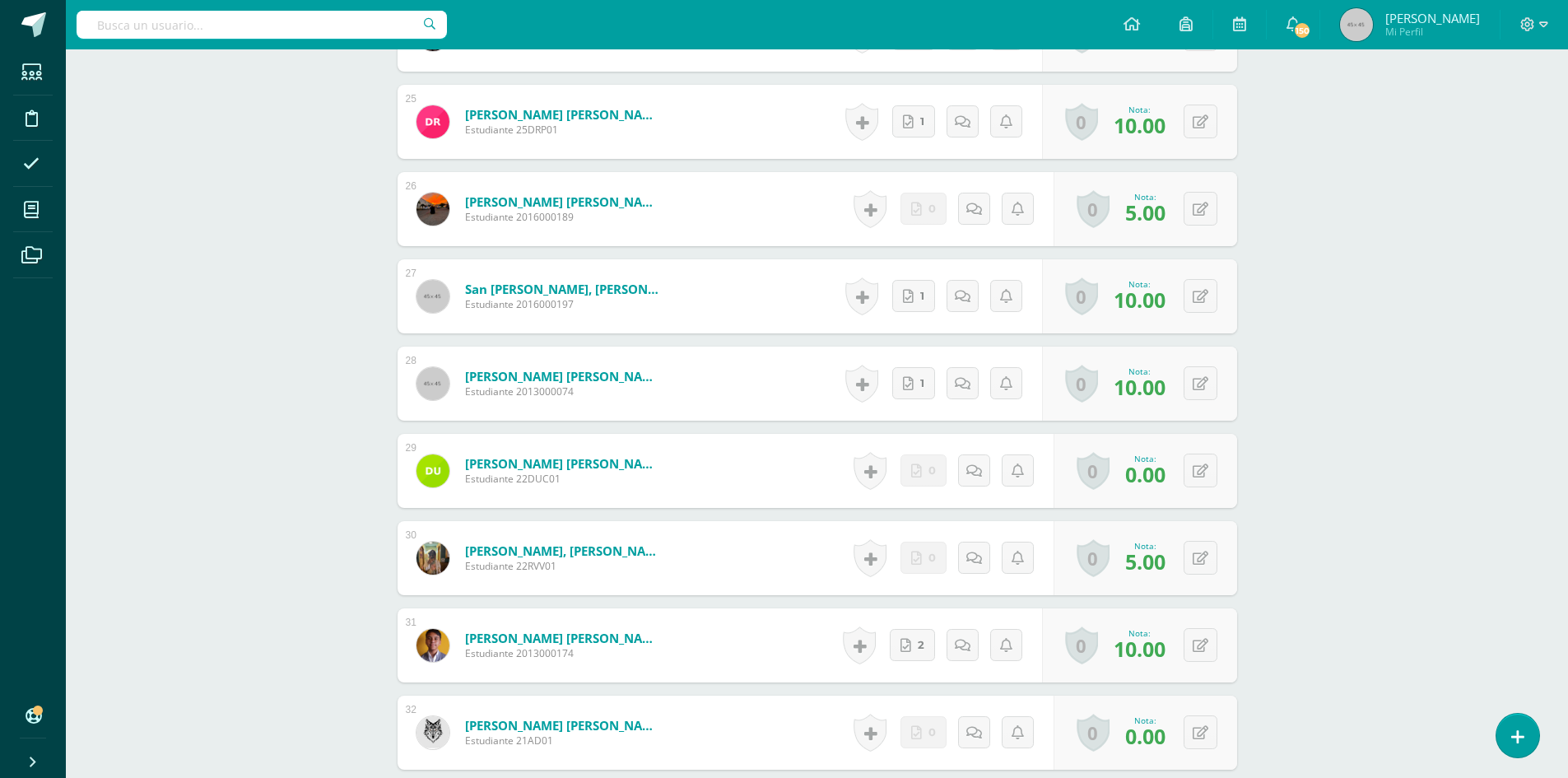
scroll to position [2930, 0]
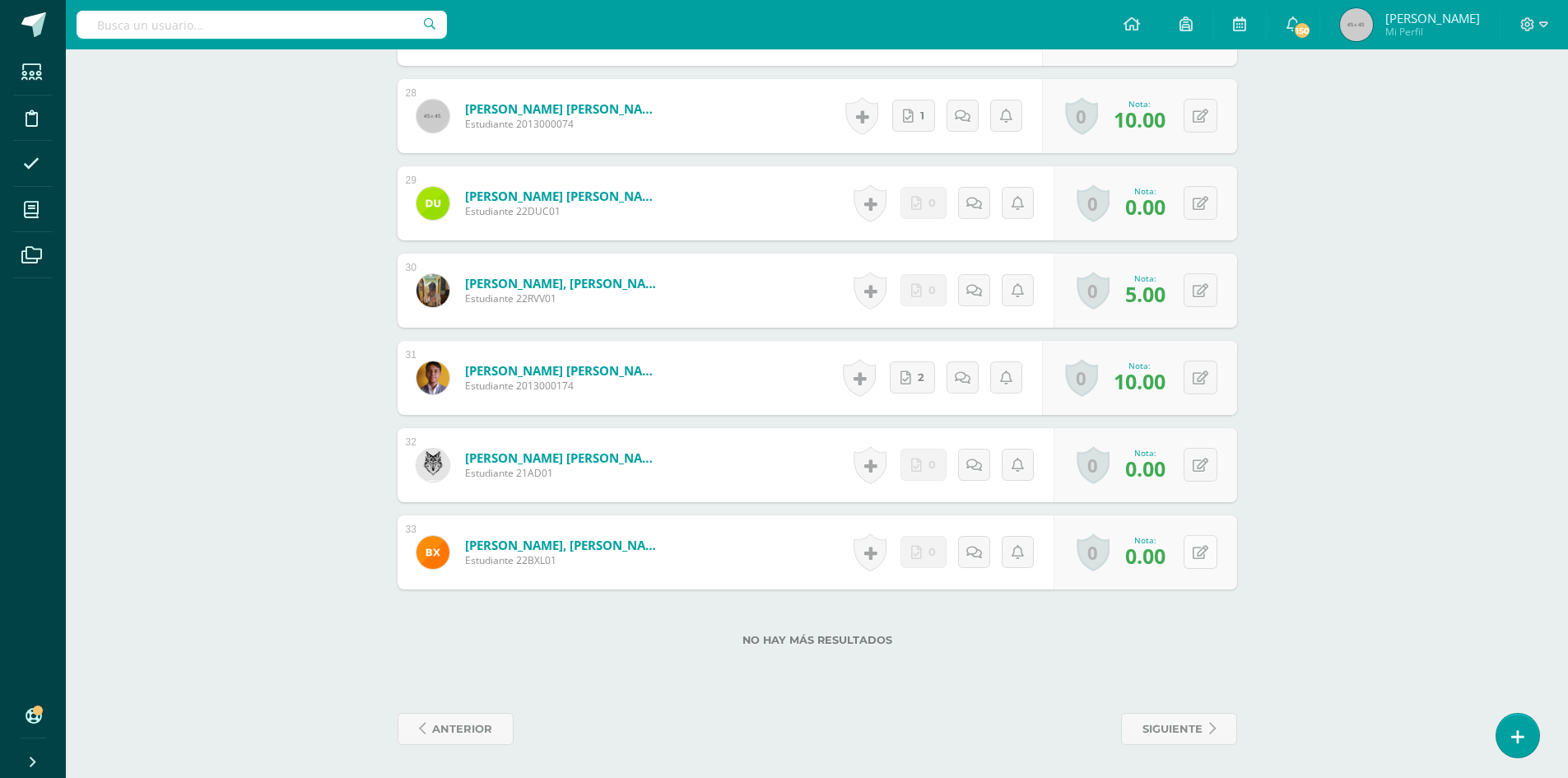
click at [1206, 542] on button at bounding box center [1200, 552] width 34 height 34
type input "5"
click at [1200, 467] on button at bounding box center [1212, 466] width 35 height 35
type input "8"
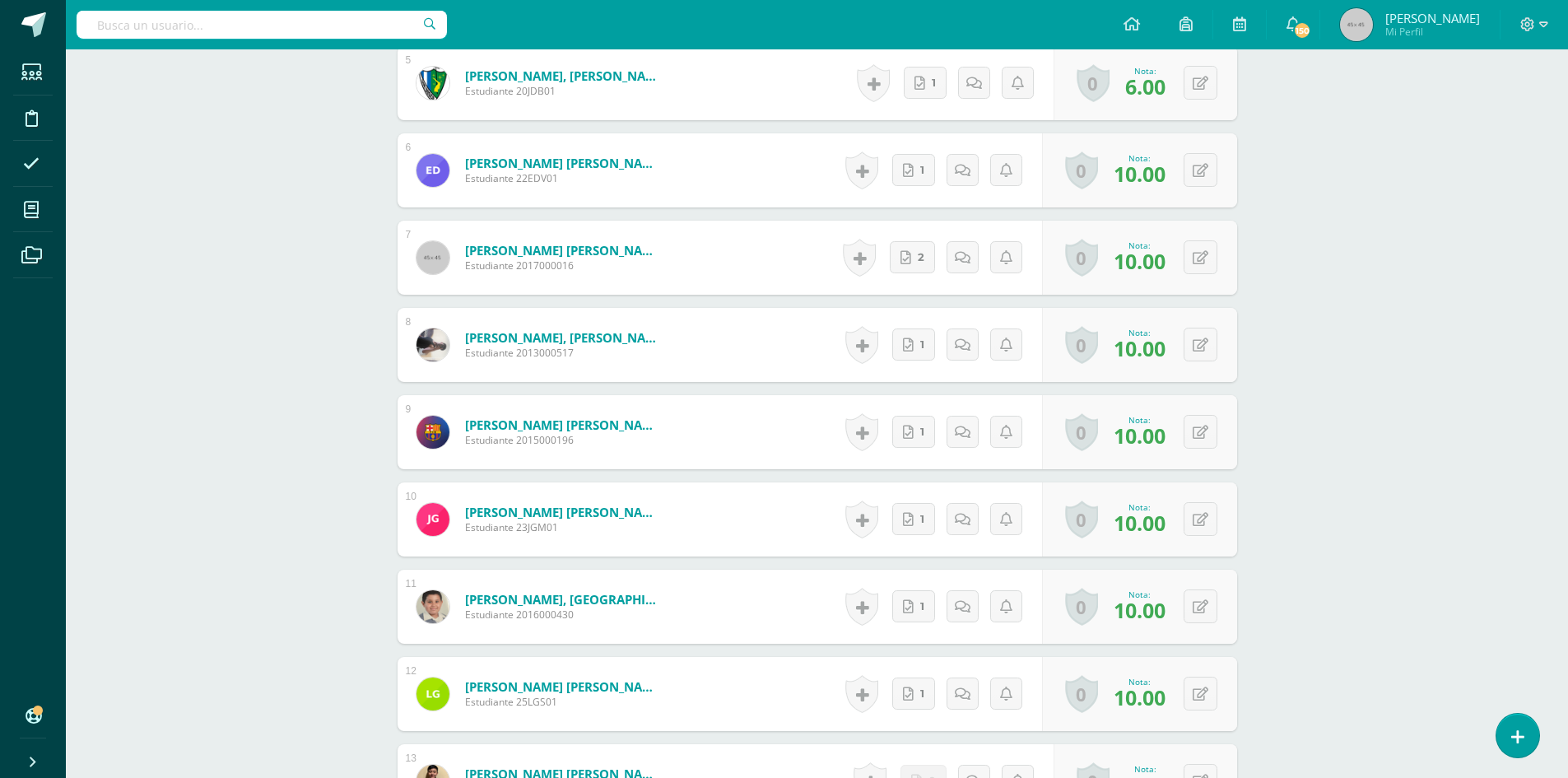
scroll to position [0, 0]
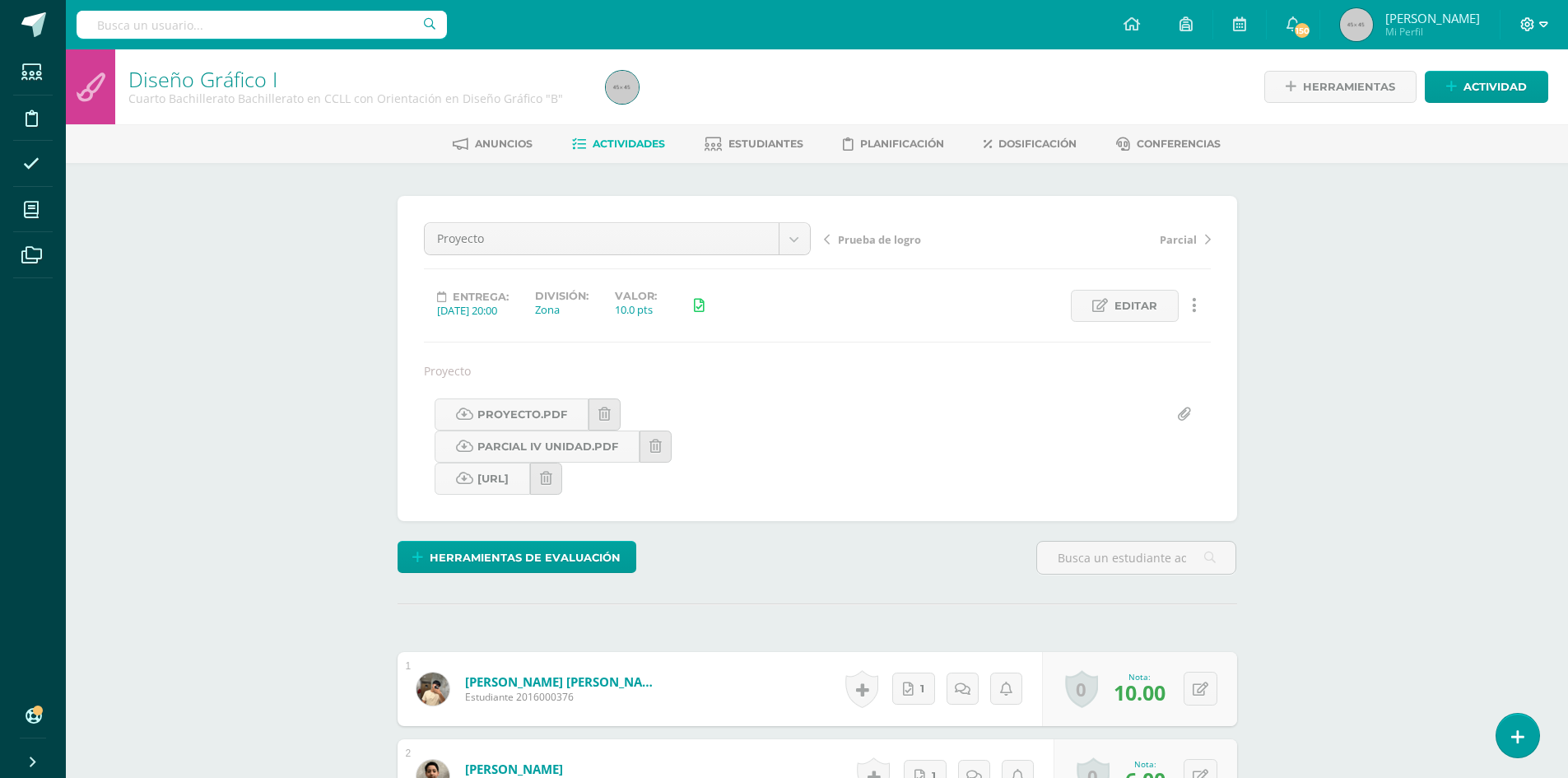
click at [1543, 17] on icon at bounding box center [1543, 25] width 9 height 15
click at [1483, 116] on span "Cerrar sesión" at bounding box center [1492, 112] width 74 height 16
